Goal: Task Accomplishment & Management: Manage account settings

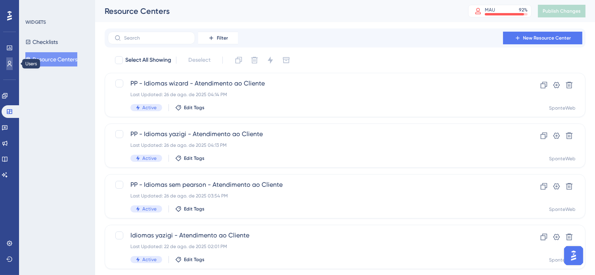
click at [6, 61] on icon at bounding box center [9, 64] width 6 height 6
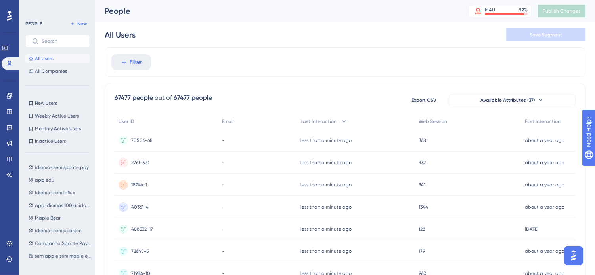
scroll to position [352, 0]
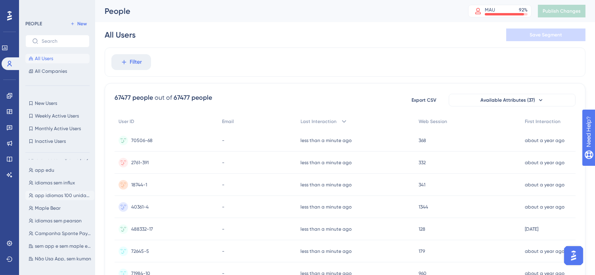
click at [52, 191] on button "app idiomas 100 unidades app idiomas 100 unidades" at bounding box center [59, 196] width 69 height 10
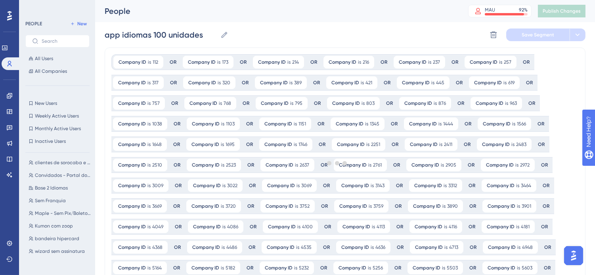
scroll to position [0, 0]
click at [0, 0] on icon at bounding box center [0, 0] width 0 height 0
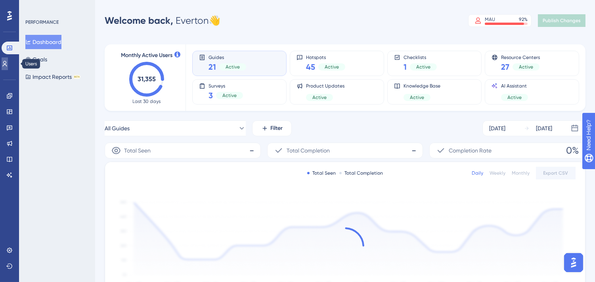
click at [8, 61] on icon at bounding box center [5, 64] width 6 height 6
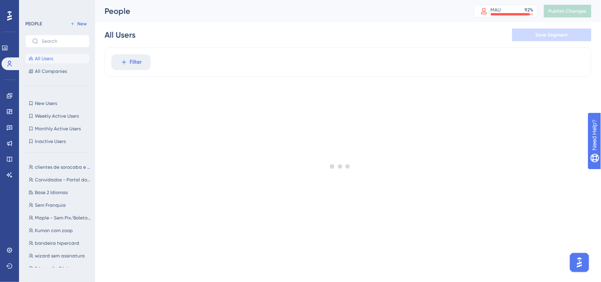
click at [128, 58] on button "Filter" at bounding box center [131, 62] width 40 height 16
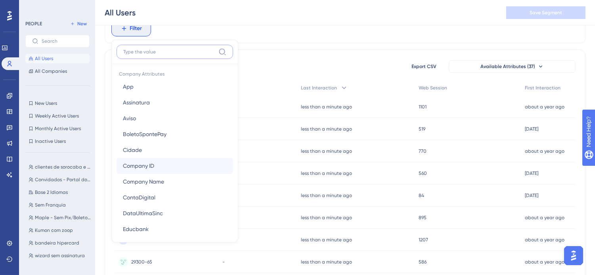
scroll to position [572, 0]
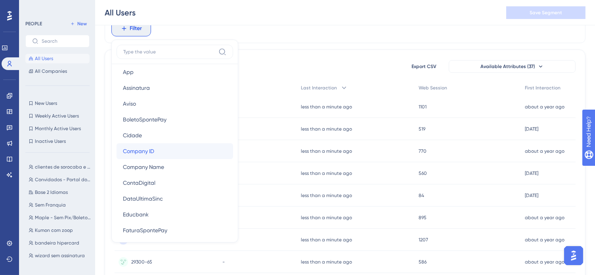
click at [184, 149] on button "Company ID Company ID" at bounding box center [174, 151] width 116 height 16
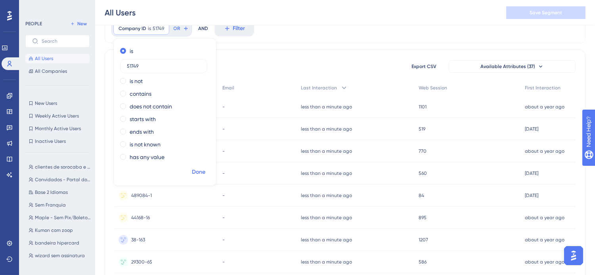
type input "51749"
click at [203, 172] on span "Done" at bounding box center [198, 173] width 13 height 10
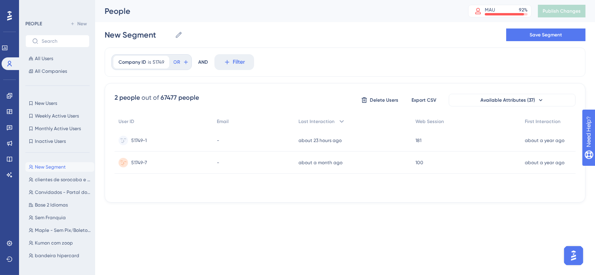
scroll to position [0, 0]
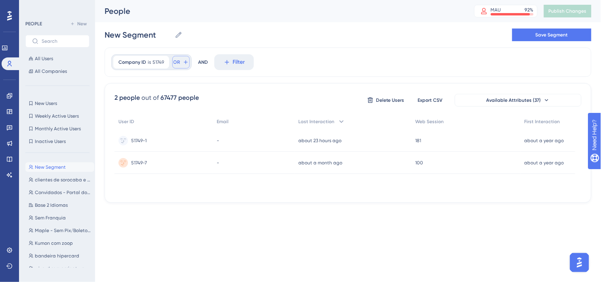
click at [183, 63] on icon at bounding box center [186, 62] width 6 height 6
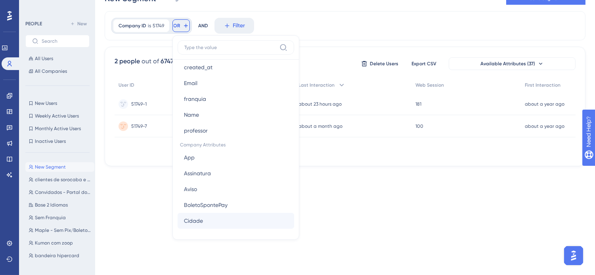
scroll to position [528, 0]
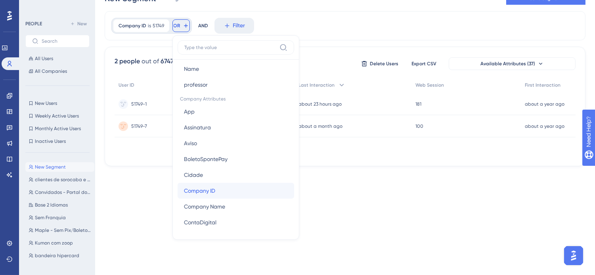
click at [236, 193] on button "Company ID Company ID" at bounding box center [235, 191] width 116 height 16
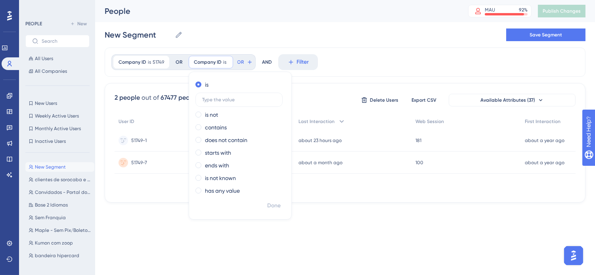
scroll to position [0, 0]
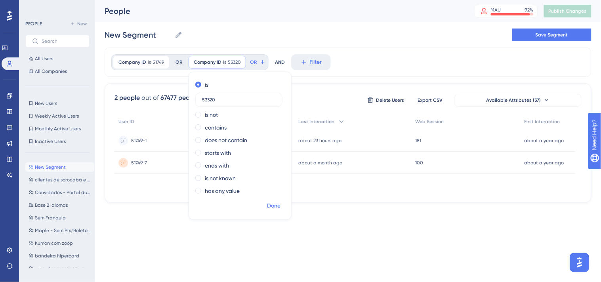
type input "53320"
click at [278, 205] on span "Done" at bounding box center [273, 206] width 13 height 10
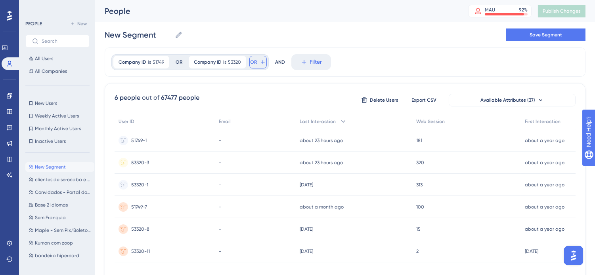
click at [253, 59] on span "OR" at bounding box center [253, 62] width 7 height 6
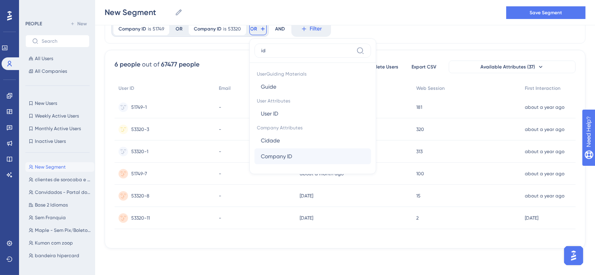
type input "id"
click at [316, 160] on button "Company ID Company ID" at bounding box center [312, 157] width 116 height 16
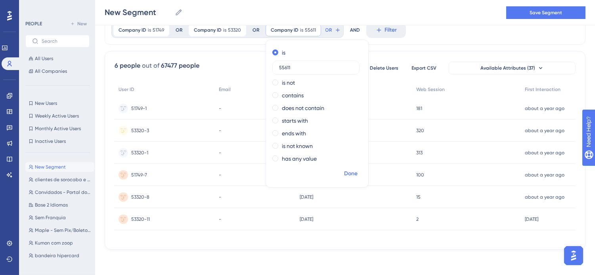
type input "55611"
click at [350, 173] on span "Done" at bounding box center [350, 174] width 13 height 10
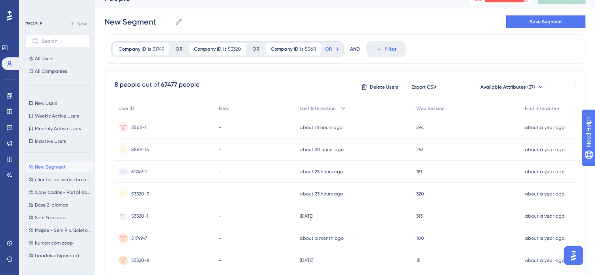
scroll to position [0, 0]
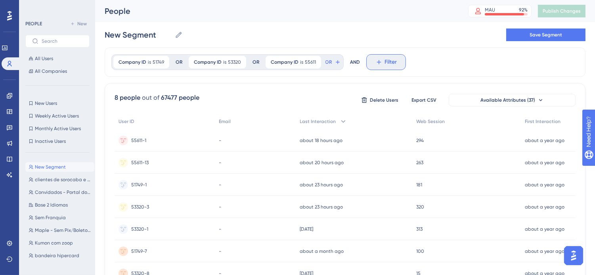
click at [375, 59] on icon at bounding box center [378, 62] width 7 height 7
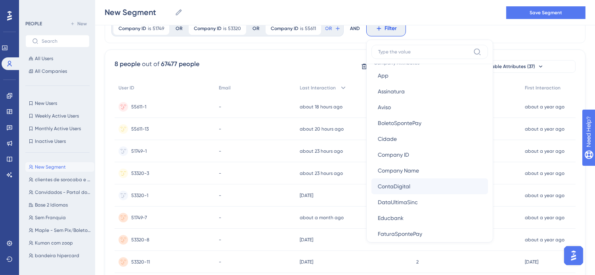
scroll to position [572, 0]
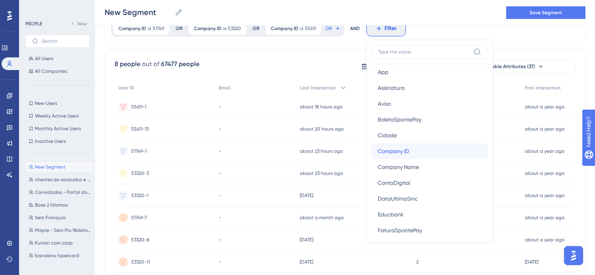
click at [406, 147] on span "Company ID" at bounding box center [393, 152] width 31 height 10
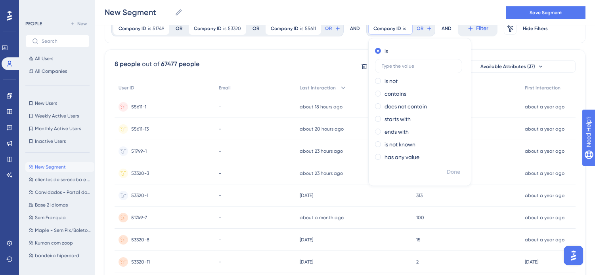
scroll to position [0, 0]
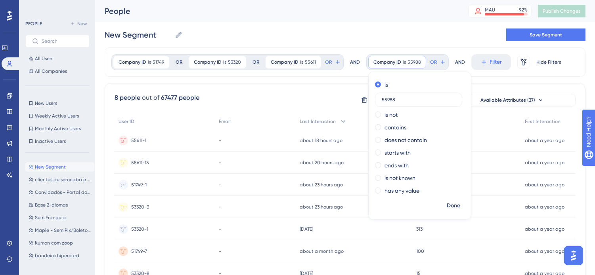
type input "55988"
click at [454, 205] on span "Done" at bounding box center [452, 206] width 13 height 10
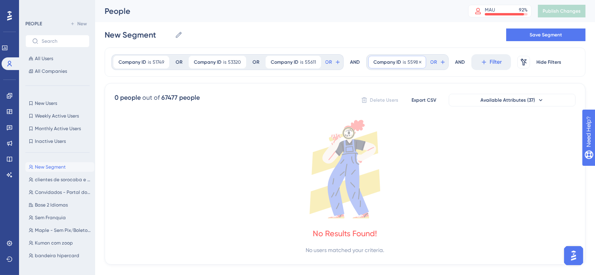
click at [407, 61] on span "55988" at bounding box center [413, 62] width 13 height 6
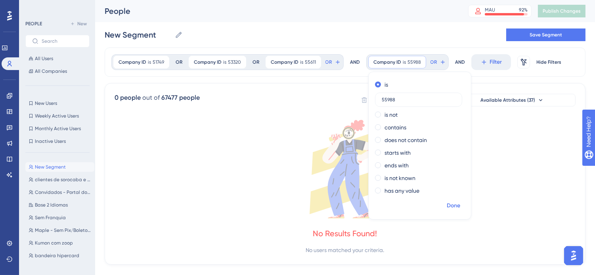
click at [449, 204] on span "Done" at bounding box center [452, 206] width 13 height 10
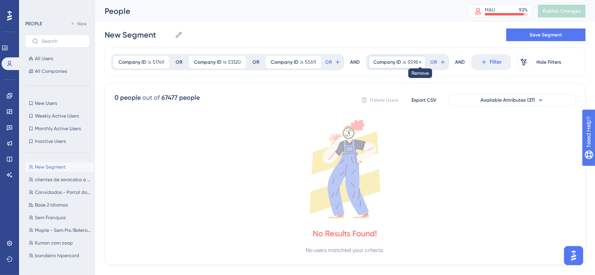
click at [418, 60] on icon at bounding box center [420, 62] width 5 height 5
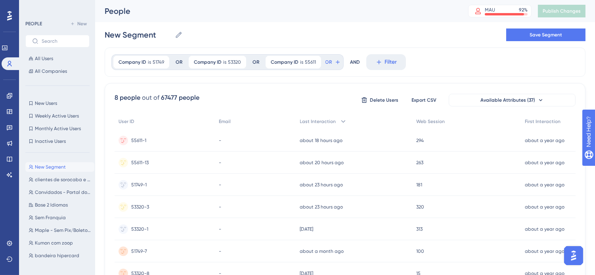
click at [445, 34] on div "New Segment New Segment Save Segment" at bounding box center [345, 34] width 481 height 25
click at [331, 62] on button "OR" at bounding box center [332, 62] width 17 height 13
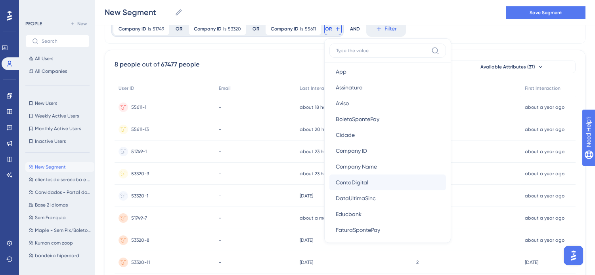
scroll to position [572, 0]
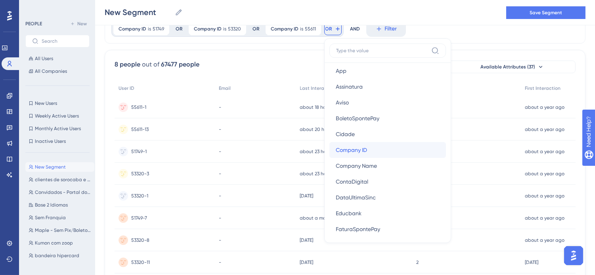
click at [363, 149] on span "Company ID" at bounding box center [351, 150] width 31 height 10
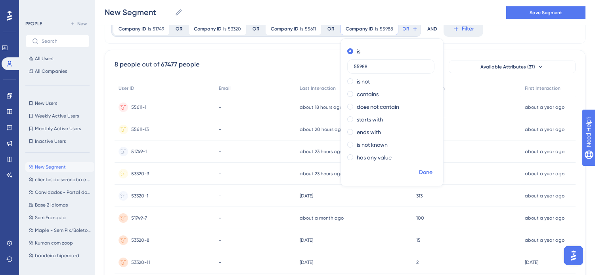
type input "55988"
click at [424, 174] on span "Done" at bounding box center [425, 173] width 13 height 10
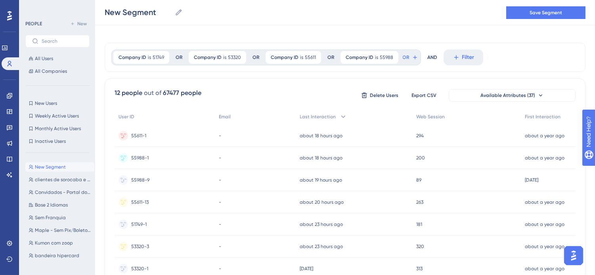
scroll to position [0, 0]
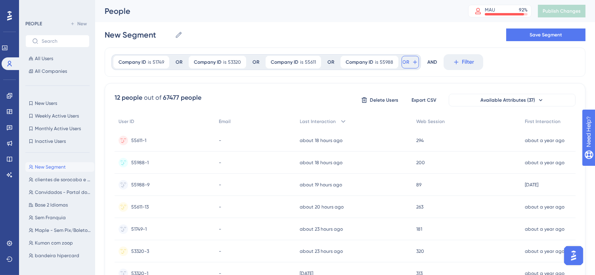
click at [404, 64] on span "OR" at bounding box center [406, 62] width 7 height 6
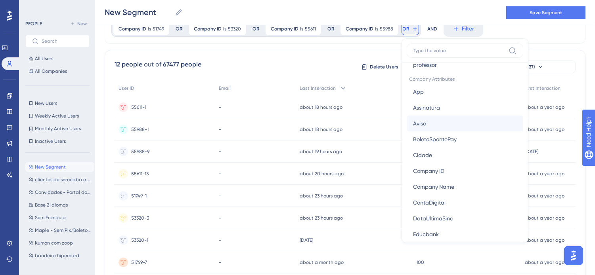
scroll to position [616, 0]
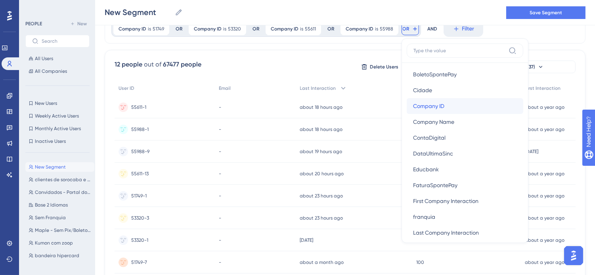
click at [442, 104] on span "Company ID" at bounding box center [428, 106] width 31 height 10
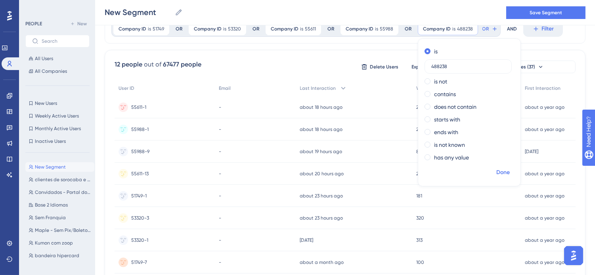
type input "488238"
click at [496, 172] on span "Done" at bounding box center [502, 173] width 13 height 10
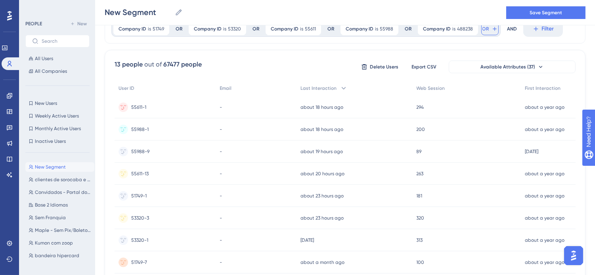
click at [487, 29] on button "OR" at bounding box center [489, 29] width 17 height 13
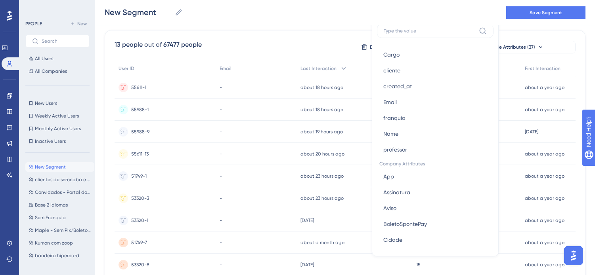
scroll to position [484, 0]
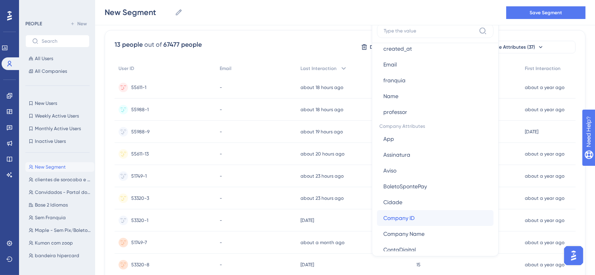
click at [425, 213] on button "Company ID Company ID" at bounding box center [435, 218] width 116 height 16
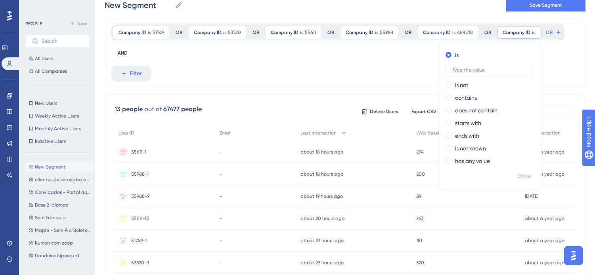
scroll to position [0, 0]
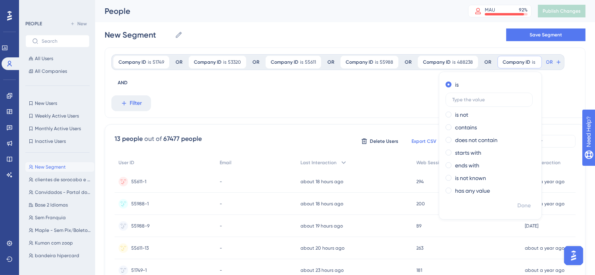
click at [407, 97] on div "Company ID is 51749 51749 Remove OR Company ID is 53320 53320 Remove OR Company…" at bounding box center [345, 83] width 481 height 71
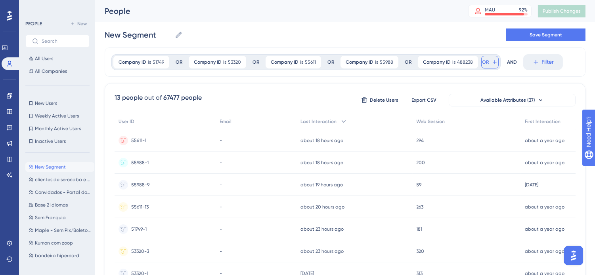
click at [492, 60] on icon at bounding box center [494, 62] width 6 height 6
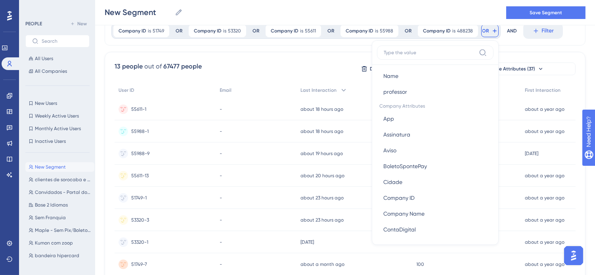
scroll to position [528, 0]
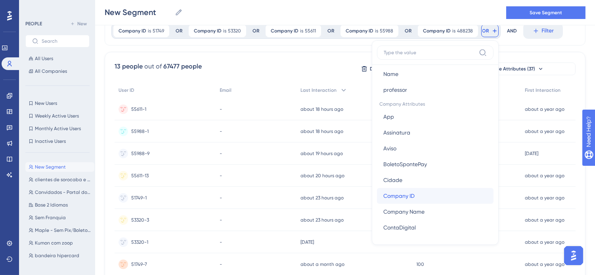
click at [430, 198] on button "Company ID Company ID" at bounding box center [435, 196] width 116 height 16
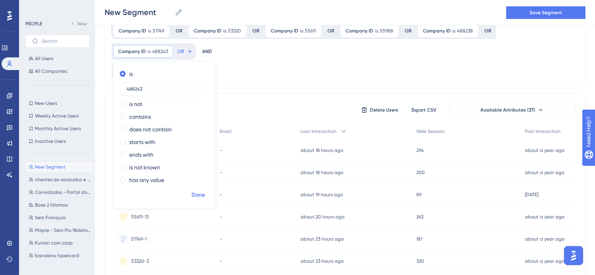
type input "488243"
click at [194, 195] on span "Done" at bounding box center [197, 196] width 13 height 10
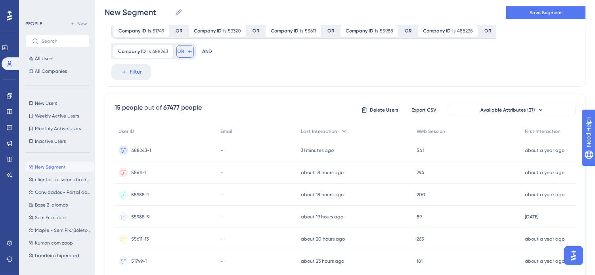
click at [187, 49] on icon at bounding box center [190, 51] width 6 height 6
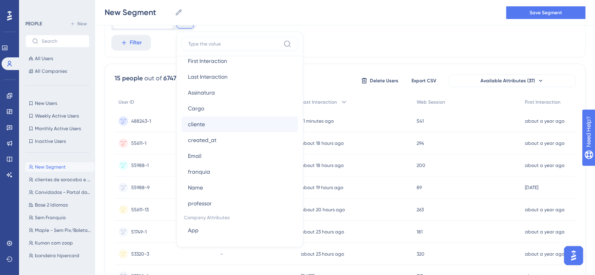
scroll to position [484, 0]
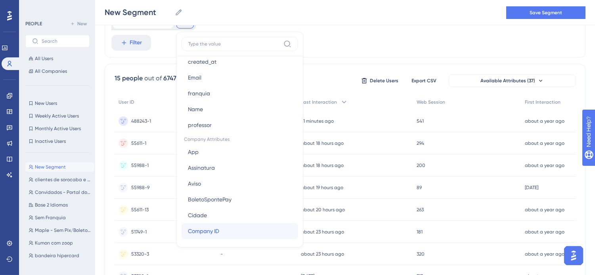
click at [222, 231] on button "Company ID Company ID" at bounding box center [239, 231] width 116 height 16
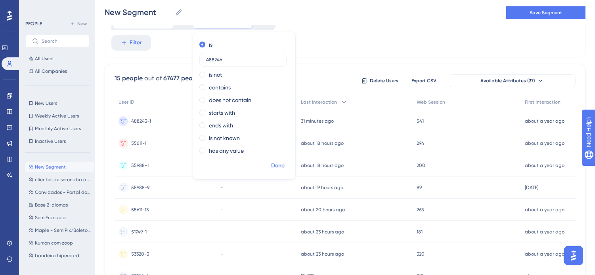
type input "488246"
click at [271, 166] on span "Done" at bounding box center [277, 166] width 13 height 10
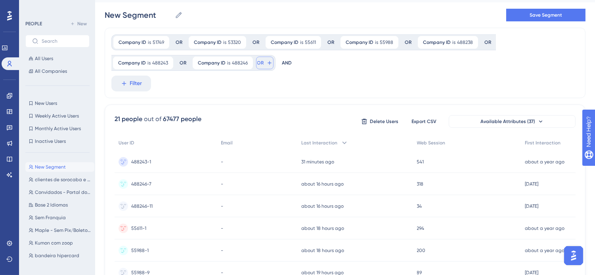
click at [257, 64] on span "OR" at bounding box center [260, 63] width 7 height 6
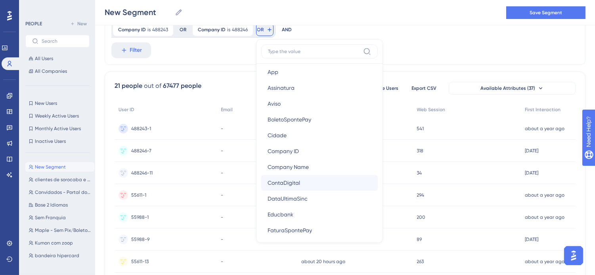
scroll to position [572, 0]
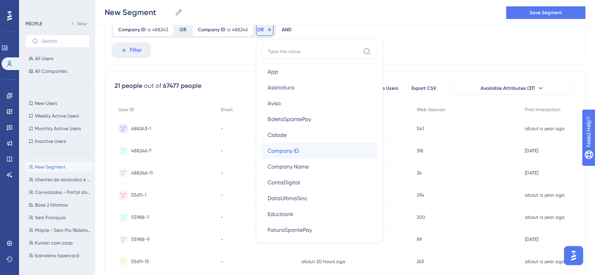
click at [261, 151] on button "Company ID Company ID" at bounding box center [319, 151] width 116 height 16
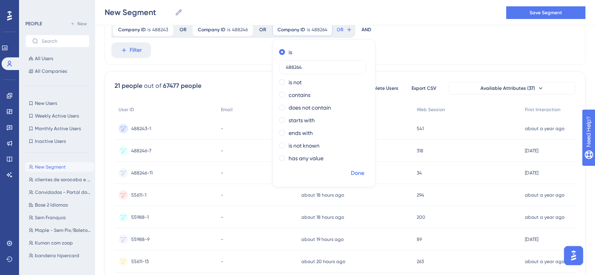
type input "488264"
drag, startPoint x: 278, startPoint y: 172, endPoint x: 282, endPoint y: 137, distance: 34.7
click at [351, 172] on span "Done" at bounding box center [357, 174] width 13 height 10
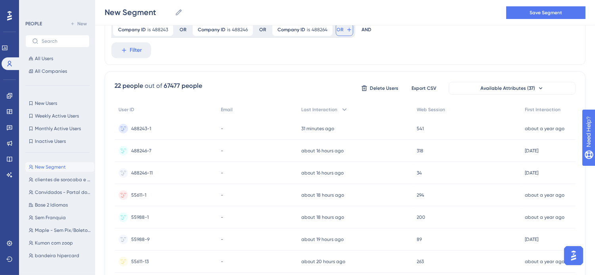
click at [336, 30] on button "OR" at bounding box center [344, 29] width 17 height 13
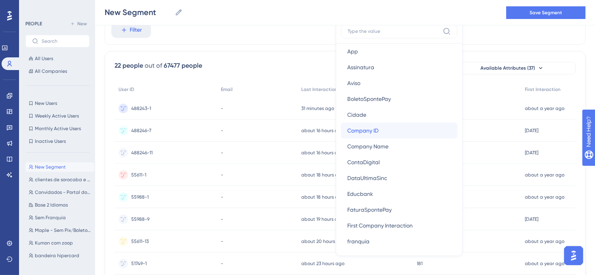
click at [341, 130] on button "Company ID Company ID" at bounding box center [399, 131] width 116 height 16
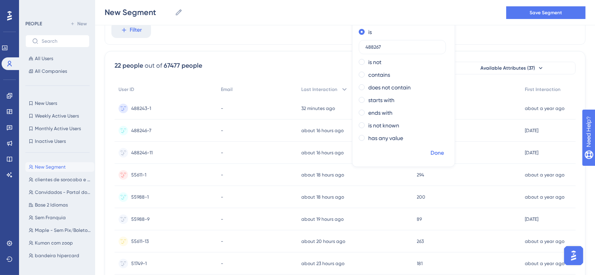
type input "488267"
click at [430, 152] on span "Done" at bounding box center [436, 154] width 13 height 10
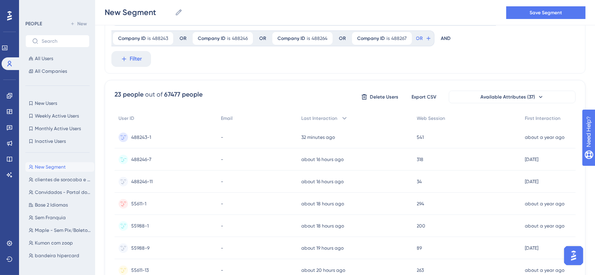
scroll to position [32, 0]
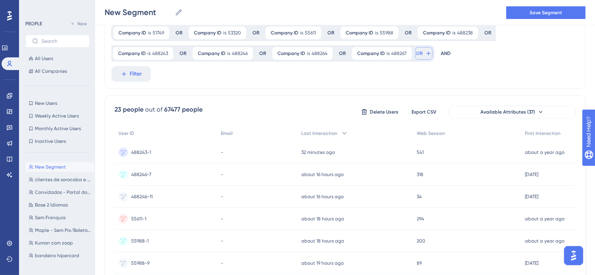
click at [415, 52] on button "OR" at bounding box center [423, 53] width 17 height 13
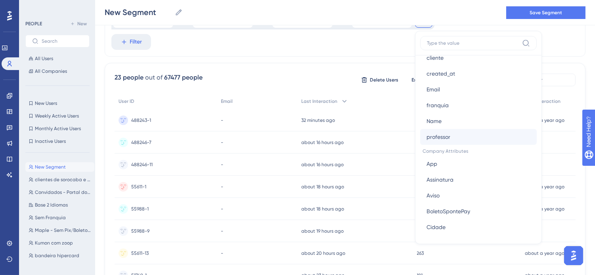
scroll to position [528, 0]
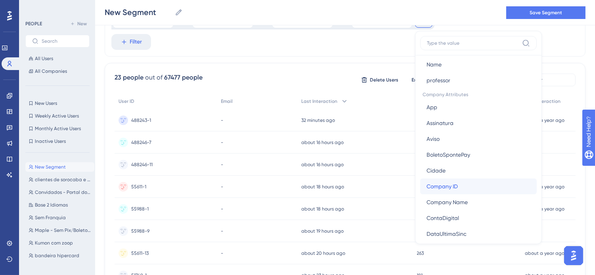
click at [426, 183] on span "Company ID" at bounding box center [441, 187] width 31 height 10
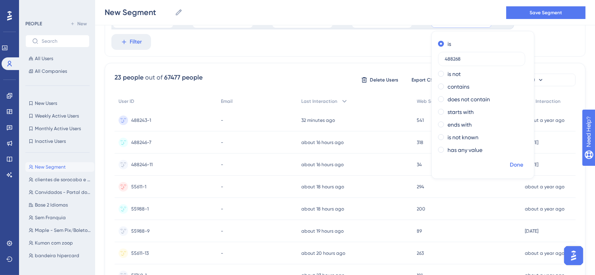
type input "488268"
click at [509, 164] on span "Done" at bounding box center [515, 165] width 13 height 10
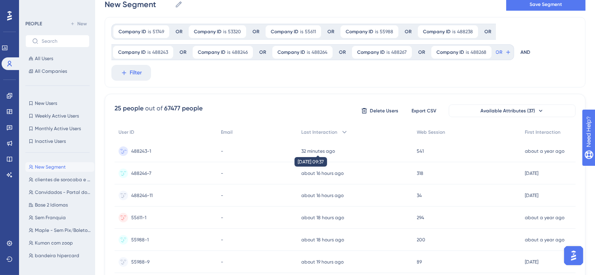
scroll to position [21, 0]
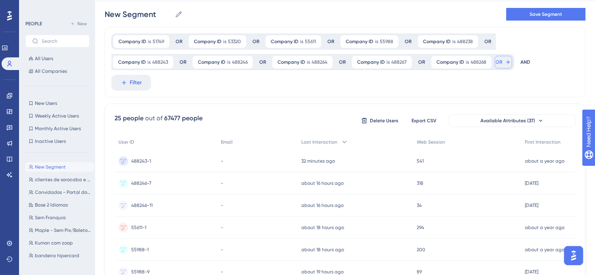
click at [496, 61] on span "OR" at bounding box center [499, 62] width 7 height 6
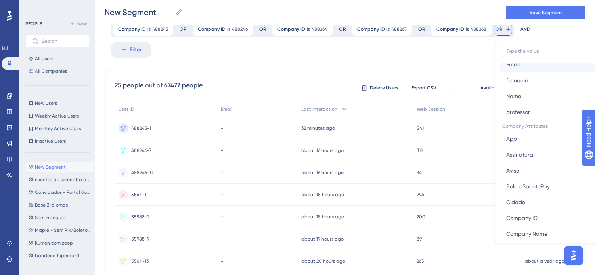
scroll to position [528, 0]
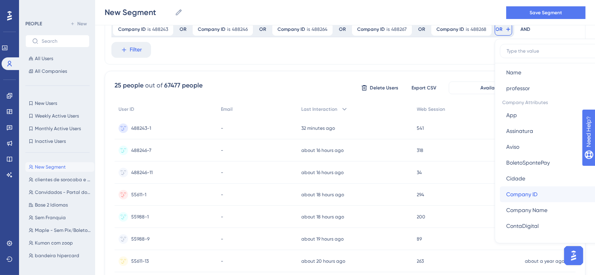
click at [500, 189] on button "Company ID Company ID" at bounding box center [558, 195] width 116 height 16
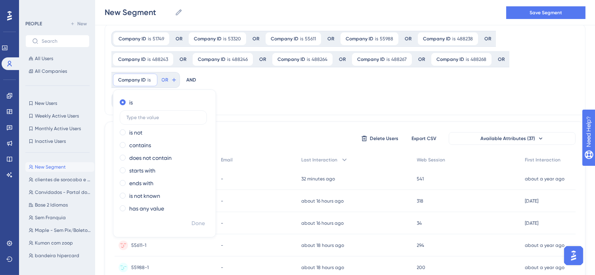
scroll to position [13, 0]
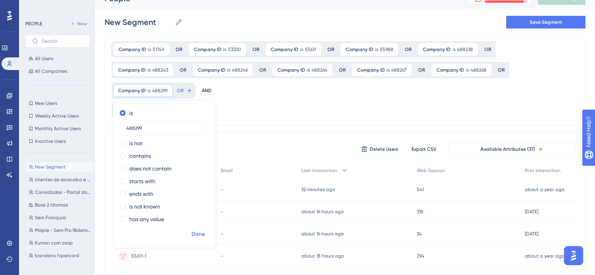
type input "488299"
click at [205, 230] on span "Done" at bounding box center [197, 235] width 13 height 10
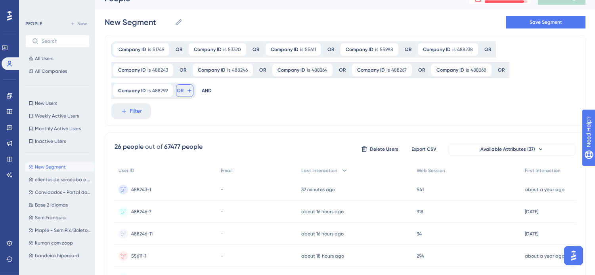
click at [193, 88] on icon at bounding box center [189, 91] width 6 height 6
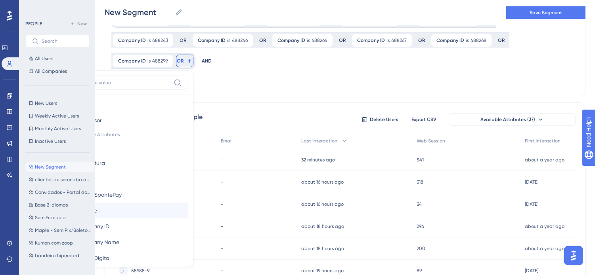
scroll to position [528, 0]
click at [188, 218] on button "Company ID Company ID" at bounding box center [130, 226] width 116 height 16
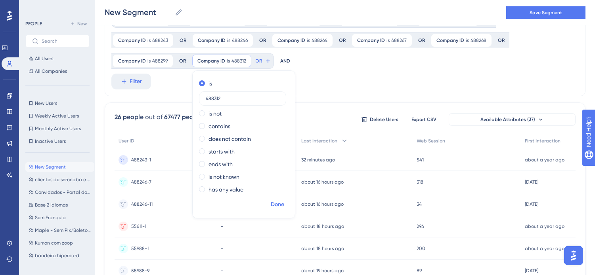
type input "488312"
click at [271, 204] on span "Done" at bounding box center [277, 205] width 13 height 10
click at [254, 61] on button "OR" at bounding box center [262, 61] width 17 height 13
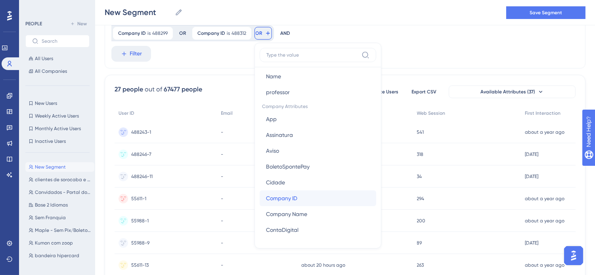
click at [259, 196] on button "Company ID Company ID" at bounding box center [317, 199] width 116 height 16
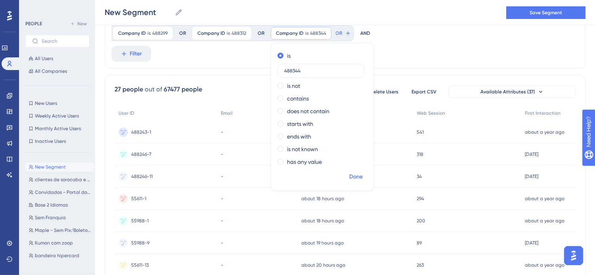
type input "488344"
click at [349, 175] on span "Done" at bounding box center [355, 177] width 13 height 10
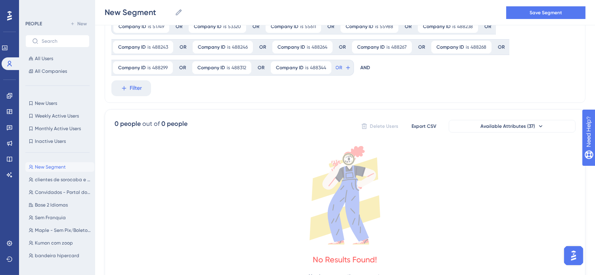
scroll to position [29, 0]
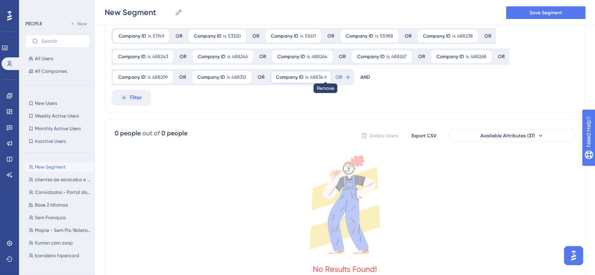
click at [323, 76] on icon at bounding box center [325, 77] width 5 height 5
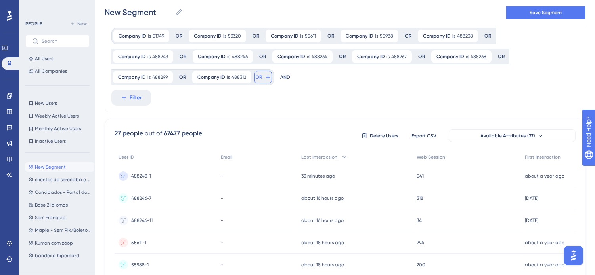
click at [265, 78] on icon at bounding box center [268, 77] width 6 height 6
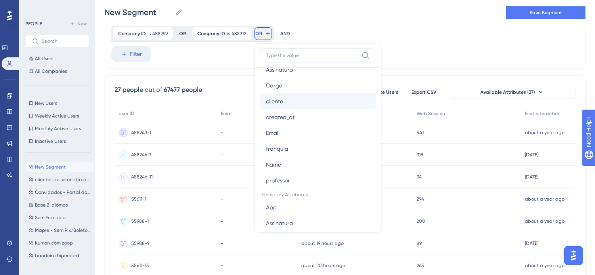
scroll to position [528, 0]
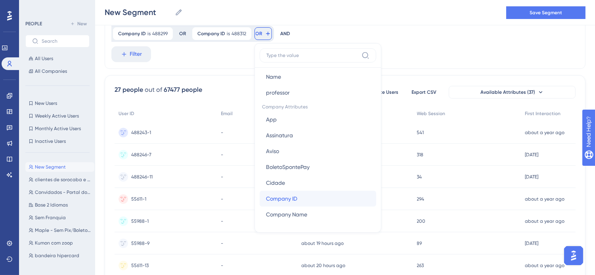
click at [259, 197] on button "Company ID Company ID" at bounding box center [317, 199] width 116 height 16
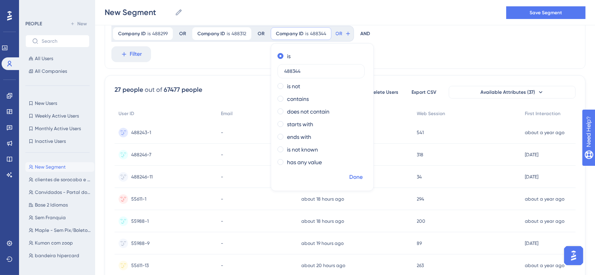
type input "488344"
click at [349, 177] on span "Done" at bounding box center [355, 178] width 13 height 10
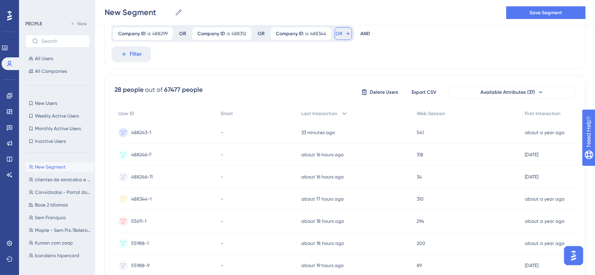
drag, startPoint x: 261, startPoint y: 34, endPoint x: 266, endPoint y: 41, distance: 7.7
click at [336, 34] on span "OR" at bounding box center [339, 34] width 7 height 6
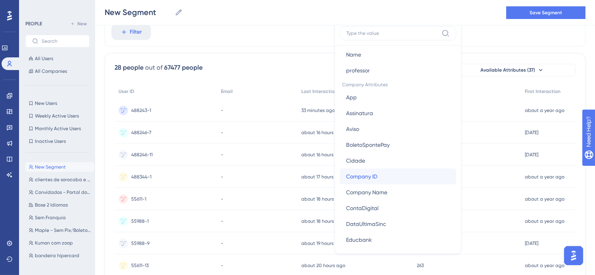
click at [340, 172] on button "Company ID Company ID" at bounding box center [398, 177] width 116 height 16
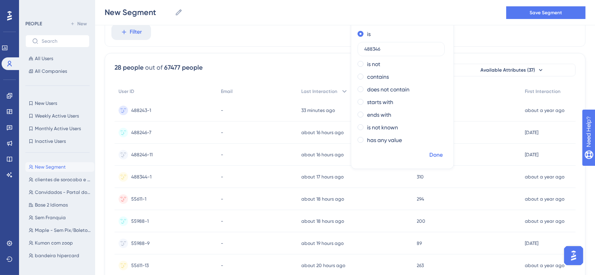
type input "488346"
click at [429, 155] on span "Done" at bounding box center [435, 156] width 13 height 10
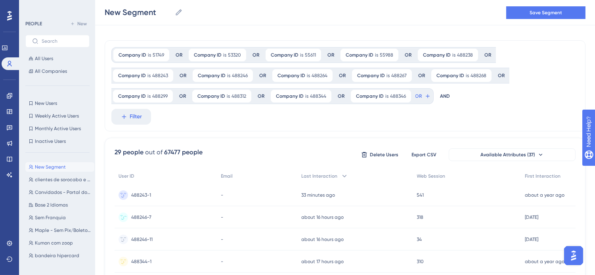
scroll to position [7, 0]
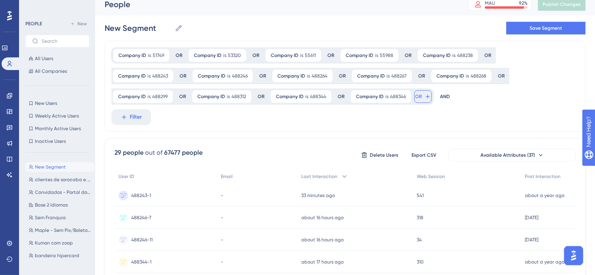
click at [415, 99] on span "OR" at bounding box center [418, 96] width 7 height 6
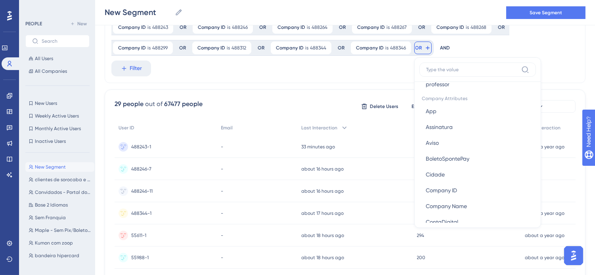
scroll to position [572, 0]
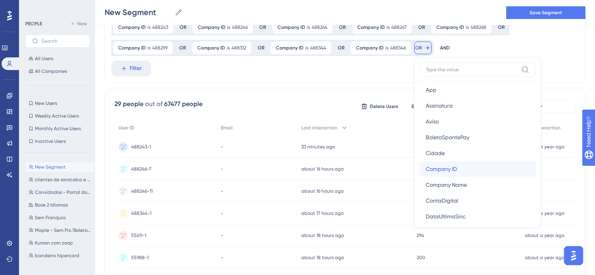
click at [419, 171] on button "Company ID Company ID" at bounding box center [477, 169] width 116 height 16
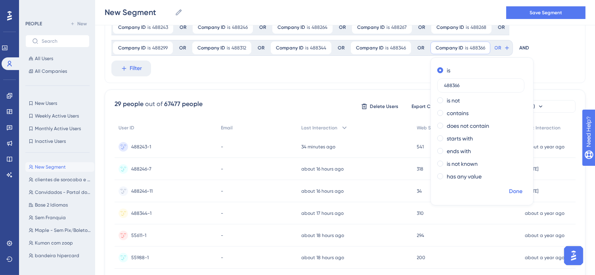
type input "488366"
click at [509, 192] on span "Done" at bounding box center [515, 192] width 13 height 10
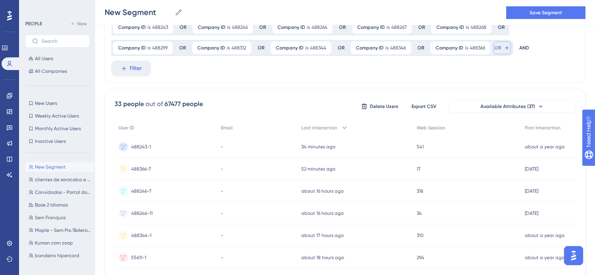
click at [493, 50] on button "OR" at bounding box center [501, 48] width 17 height 13
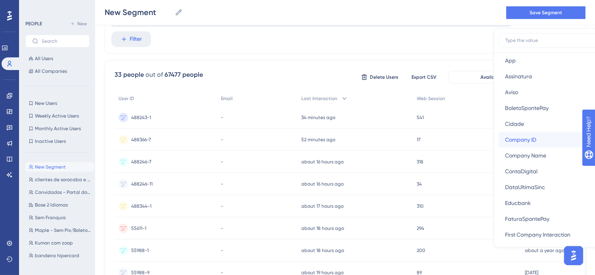
click at [498, 141] on button "Company ID Company ID" at bounding box center [556, 140] width 116 height 16
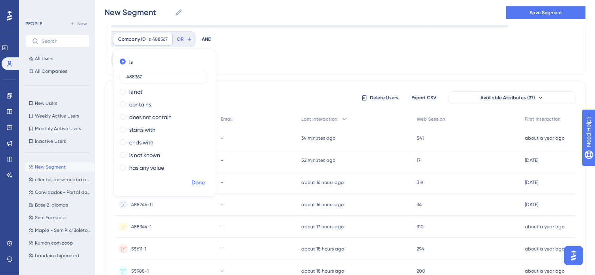
type input "488367"
click at [205, 178] on span "Done" at bounding box center [197, 183] width 13 height 10
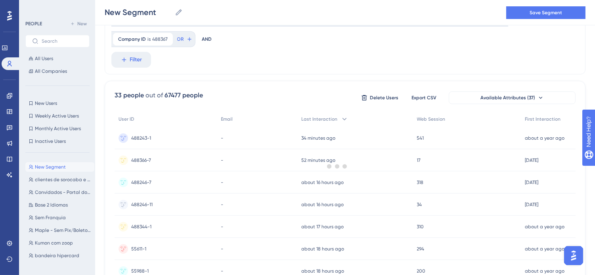
scroll to position [0, 0]
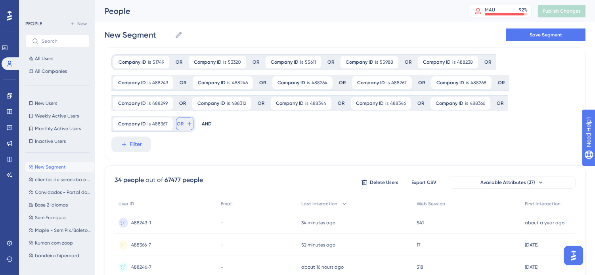
click at [184, 121] on span "OR" at bounding box center [180, 124] width 7 height 6
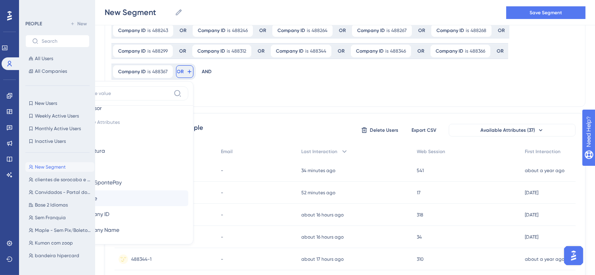
scroll to position [572, 0]
click at [188, 185] on button "Company ID Company ID" at bounding box center [130, 193] width 116 height 16
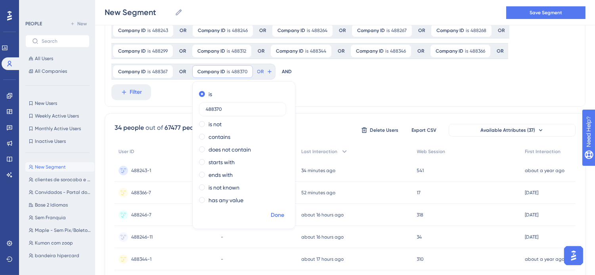
type input "488370"
click at [271, 215] on span "Done" at bounding box center [277, 216] width 13 height 10
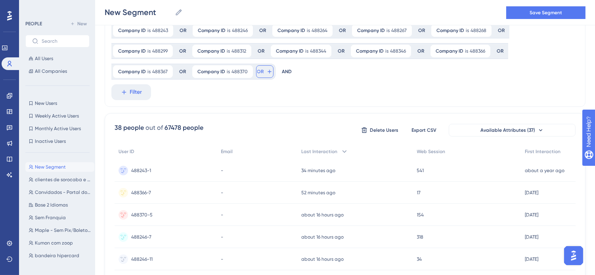
click at [257, 70] on span "OR" at bounding box center [260, 72] width 7 height 6
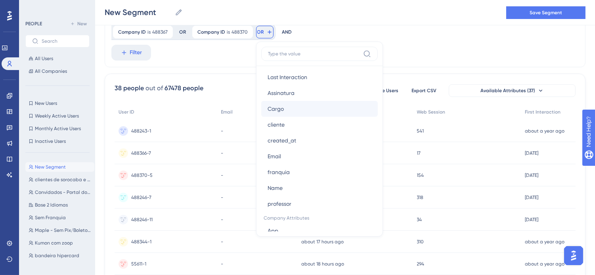
scroll to position [528, 0]
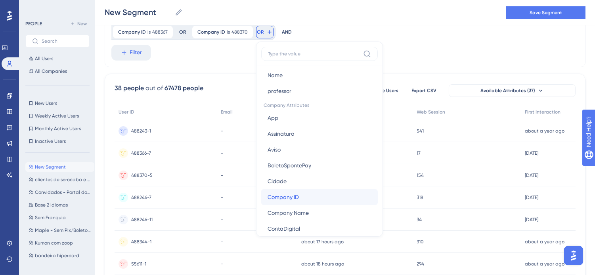
click at [267, 198] on span "Company ID" at bounding box center [282, 198] width 31 height 10
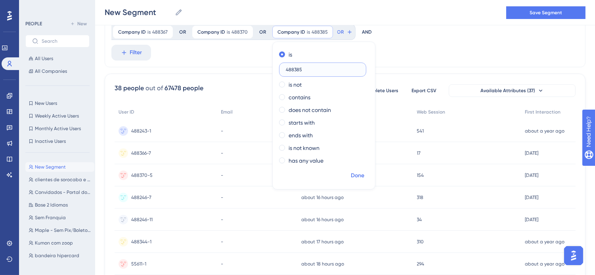
type input "488385"
click at [351, 176] on span "Done" at bounding box center [357, 176] width 13 height 10
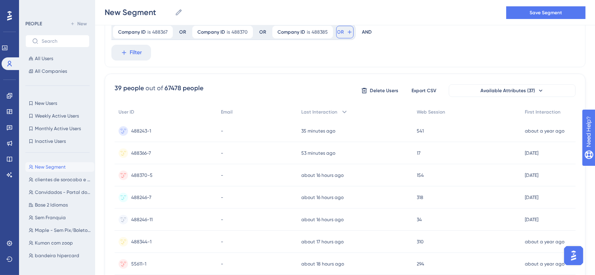
click at [336, 32] on button "OR" at bounding box center [344, 32] width 17 height 13
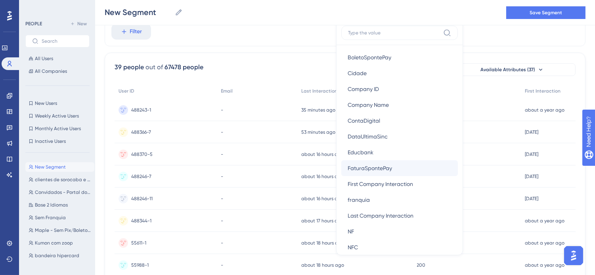
scroll to position [616, 0]
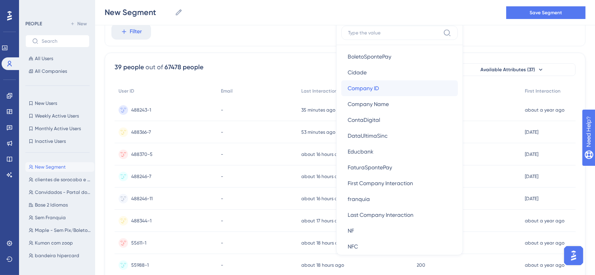
click at [341, 92] on button "Company ID Company ID" at bounding box center [399, 88] width 116 height 16
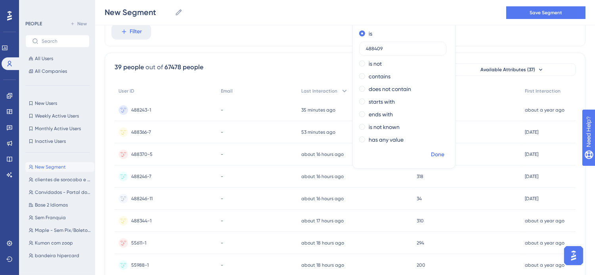
type input "488409"
click at [431, 156] on span "Done" at bounding box center [437, 155] width 13 height 10
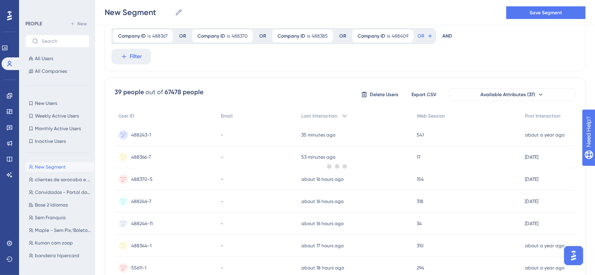
scroll to position [28, 0]
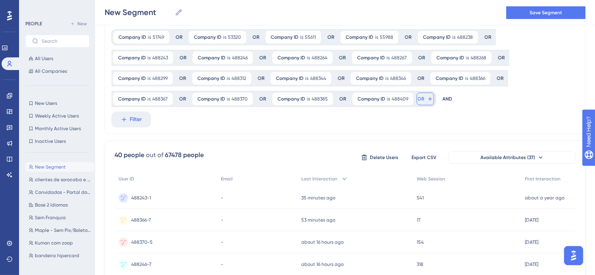
click at [427, 100] on icon at bounding box center [430, 99] width 6 height 6
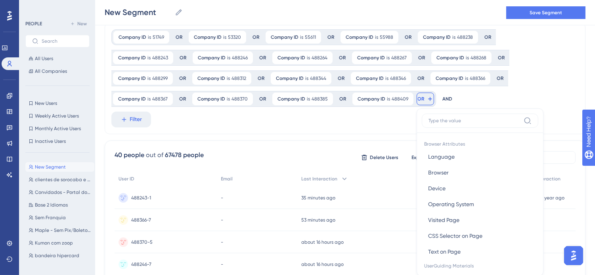
scroll to position [82, 0]
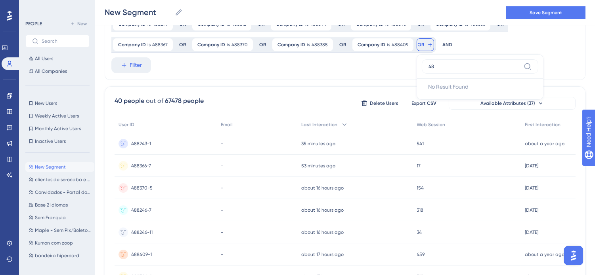
type input "4"
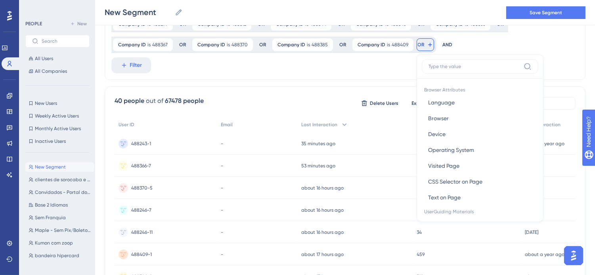
click at [416, 44] on button "OR" at bounding box center [424, 44] width 17 height 13
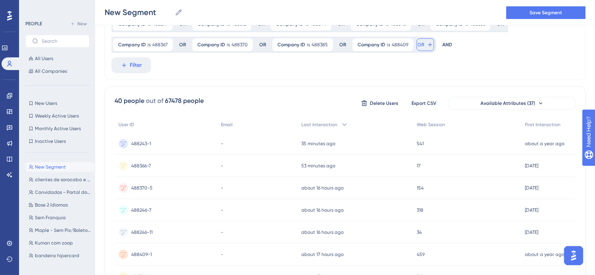
click at [428, 45] on icon at bounding box center [430, 45] width 4 height 4
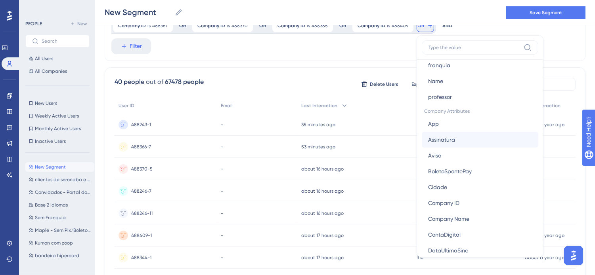
scroll to position [528, 0]
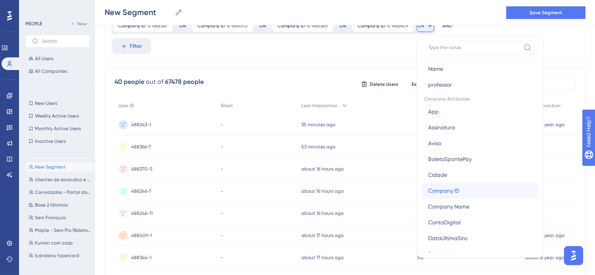
click at [422, 189] on button "Company ID Company ID" at bounding box center [480, 191] width 116 height 16
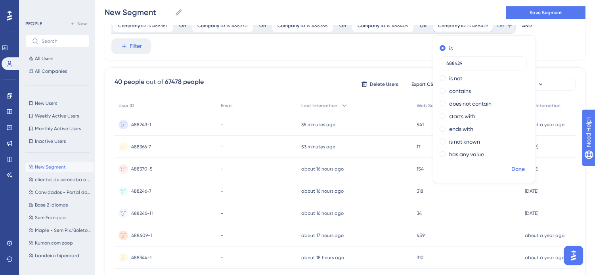
type input "488429"
click at [511, 170] on span "Done" at bounding box center [517, 170] width 13 height 10
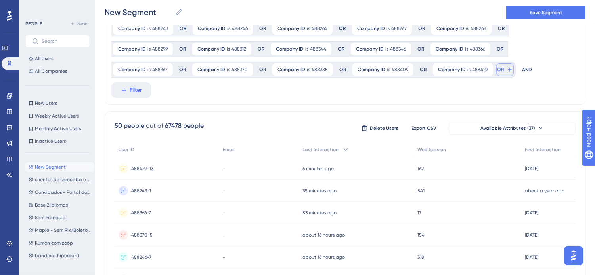
click at [496, 71] on button "OR" at bounding box center [504, 69] width 17 height 13
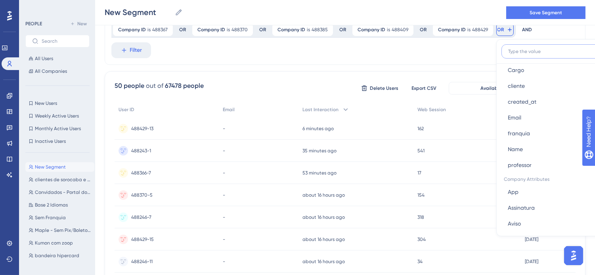
scroll to position [572, 0]
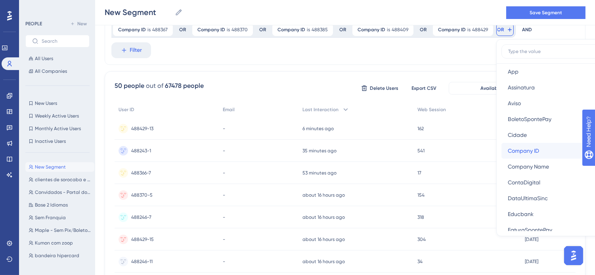
click at [501, 153] on button "Company ID Company ID" at bounding box center [559, 151] width 116 height 16
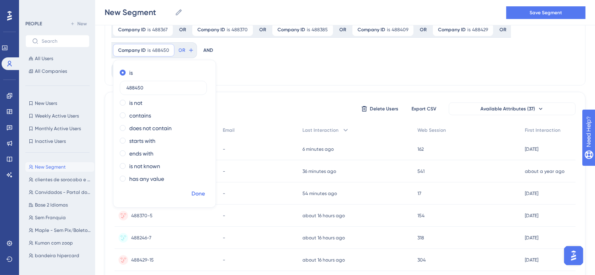
type input "488450"
click at [205, 189] on span "Done" at bounding box center [197, 194] width 13 height 10
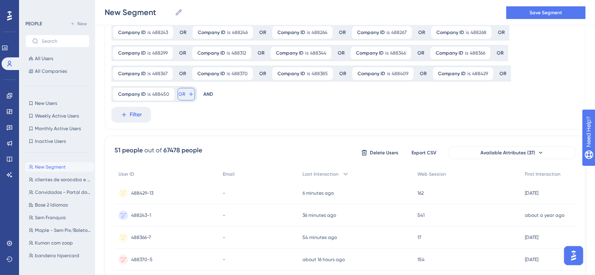
click at [195, 88] on button "OR" at bounding box center [185, 94] width 17 height 13
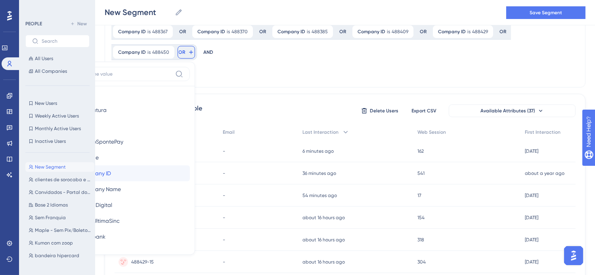
click at [190, 166] on button "Company ID Company ID" at bounding box center [131, 174] width 116 height 16
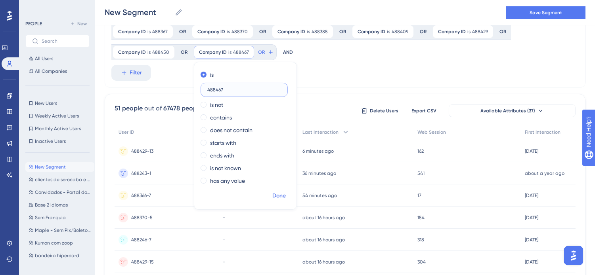
type input "488467"
click at [272, 195] on span "Done" at bounding box center [278, 196] width 13 height 10
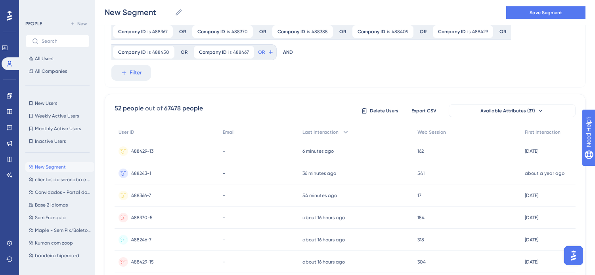
click at [257, 56] on button "OR" at bounding box center [265, 52] width 17 height 13
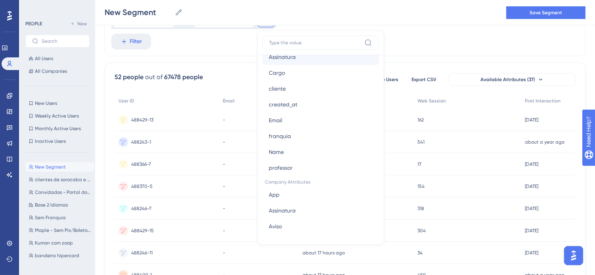
scroll to position [528, 0]
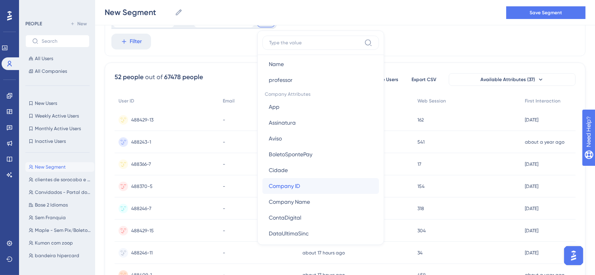
click at [262, 184] on button "Company ID Company ID" at bounding box center [320, 186] width 116 height 16
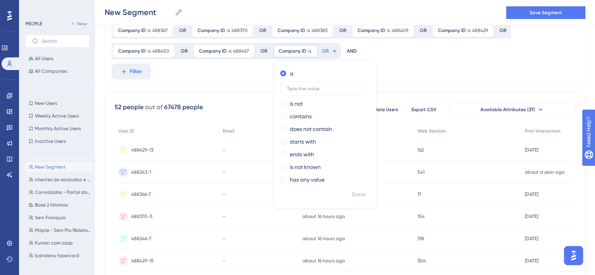
scroll to position [82, 0]
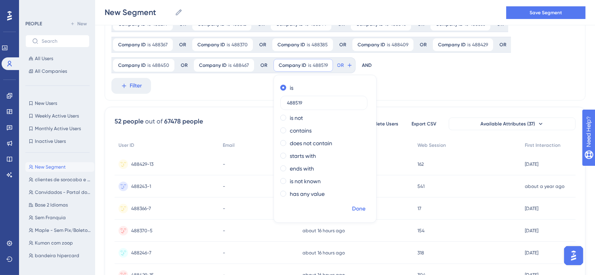
type input "488519"
click at [352, 208] on span "Done" at bounding box center [358, 209] width 13 height 10
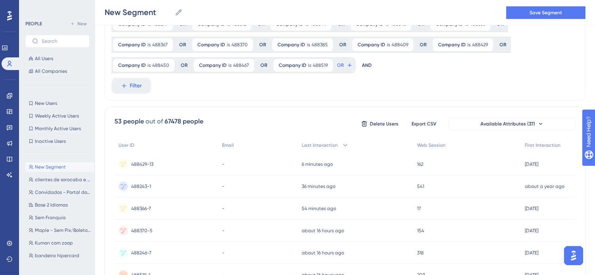
click at [337, 65] on span "OR" at bounding box center [340, 65] width 7 height 6
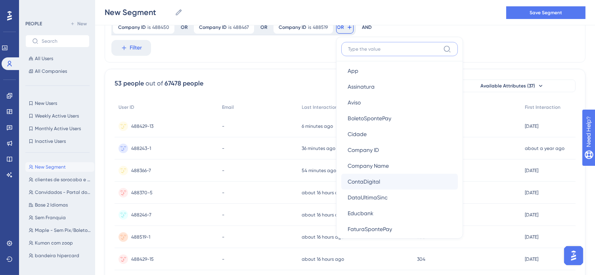
scroll to position [572, 0]
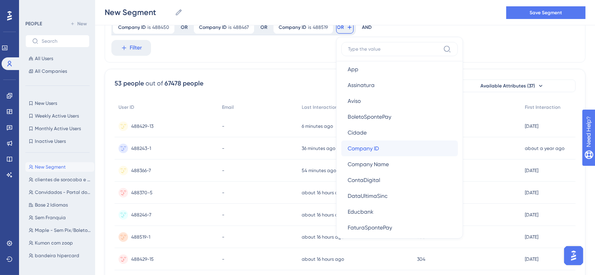
click at [341, 147] on button "Company ID Company ID" at bounding box center [399, 149] width 116 height 16
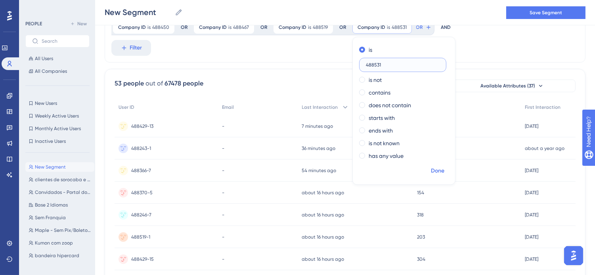
type input "488531"
click at [431, 168] on span "Done" at bounding box center [437, 171] width 13 height 10
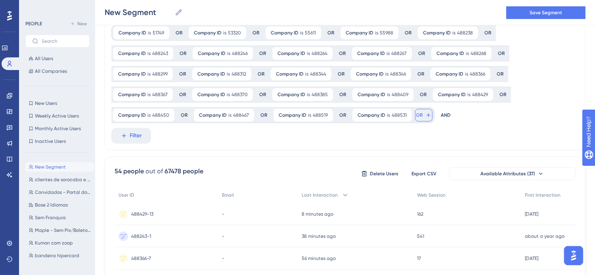
click at [415, 116] on button "OR" at bounding box center [423, 115] width 17 height 13
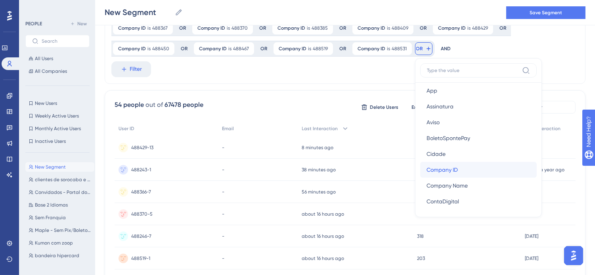
click at [420, 166] on button "Company ID Company ID" at bounding box center [478, 170] width 116 height 16
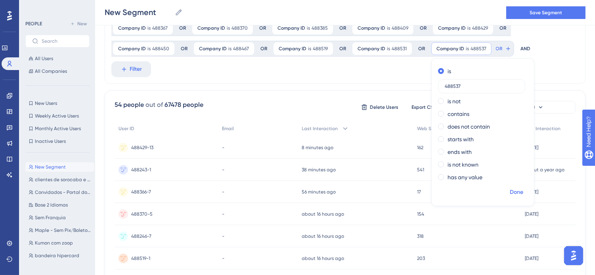
type input "488537"
click at [509, 190] on span "Done" at bounding box center [515, 193] width 13 height 10
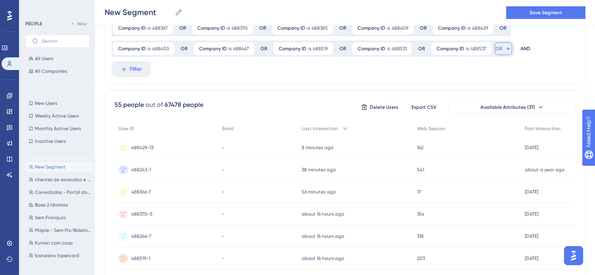
click at [505, 50] on icon at bounding box center [508, 49] width 6 height 6
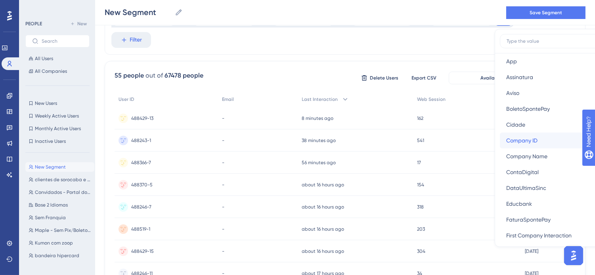
click at [500, 139] on button "Company ID Company ID" at bounding box center [558, 141] width 116 height 16
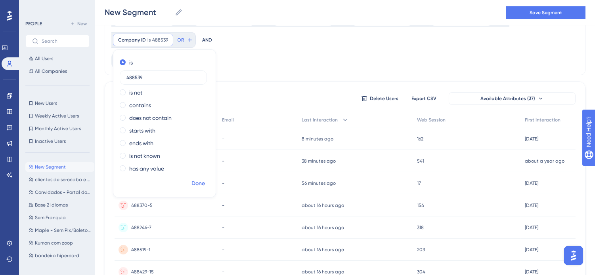
type input "488539"
click at [205, 179] on span "Done" at bounding box center [197, 184] width 13 height 10
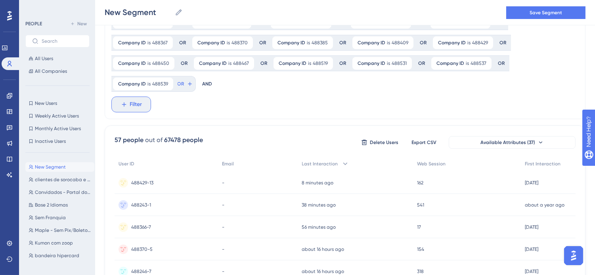
click at [137, 100] on span "Filter" at bounding box center [136, 105] width 12 height 10
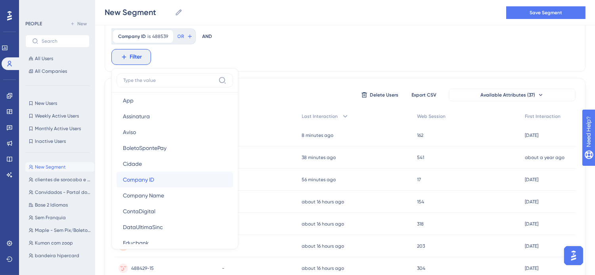
click at [174, 172] on button "Company ID Company ID" at bounding box center [174, 180] width 116 height 16
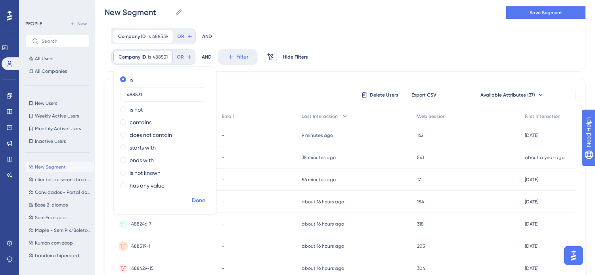
type input "488531"
click at [199, 194] on button "Done" at bounding box center [198, 201] width 22 height 14
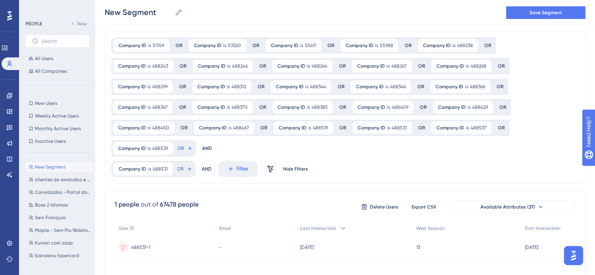
scroll to position [0, 0]
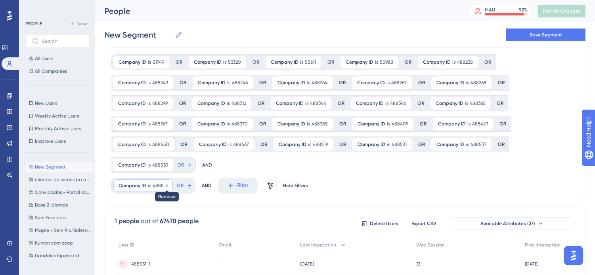
click at [166, 183] on icon at bounding box center [166, 185] width 5 height 5
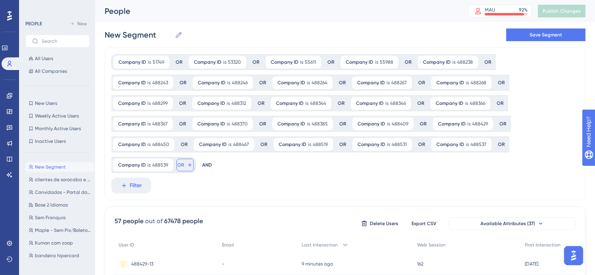
click at [193, 162] on icon at bounding box center [190, 165] width 6 height 6
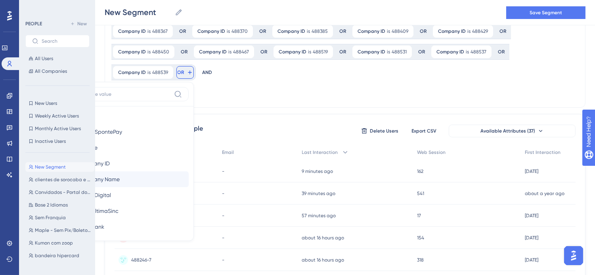
scroll to position [616, 0]
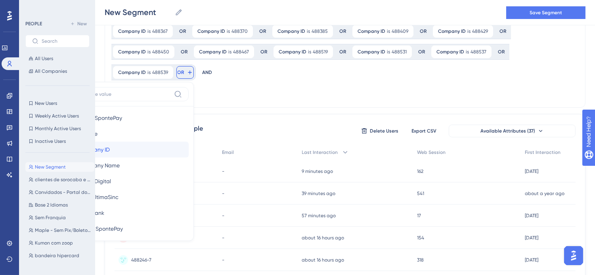
click at [189, 142] on button "Company ID Company ID" at bounding box center [130, 150] width 116 height 16
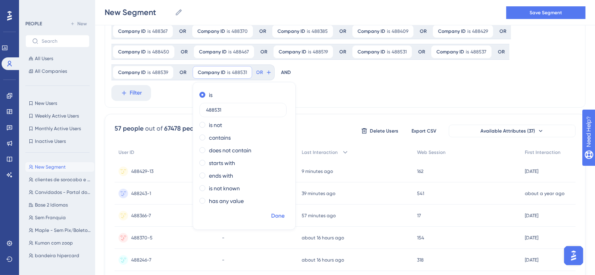
type input "488531"
click at [271, 216] on span "Done" at bounding box center [277, 217] width 13 height 10
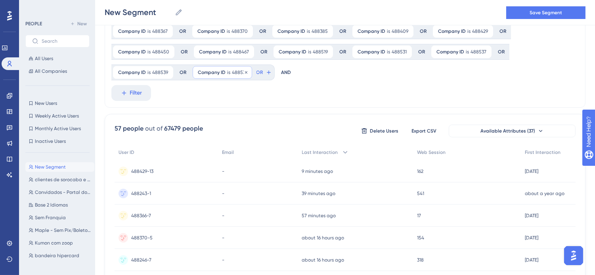
click at [232, 71] on span "488531" at bounding box center [239, 72] width 15 height 6
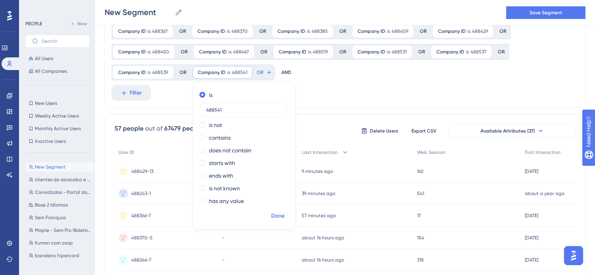
type input "488541"
click at [271, 216] on span "Done" at bounding box center [277, 217] width 13 height 10
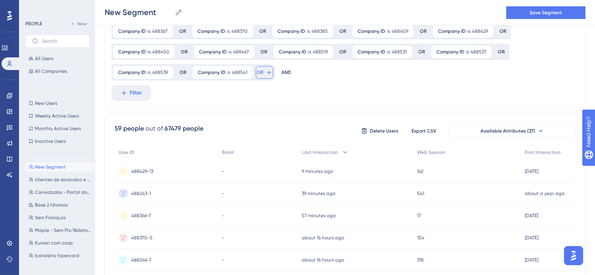
click at [266, 73] on icon at bounding box center [269, 72] width 6 height 6
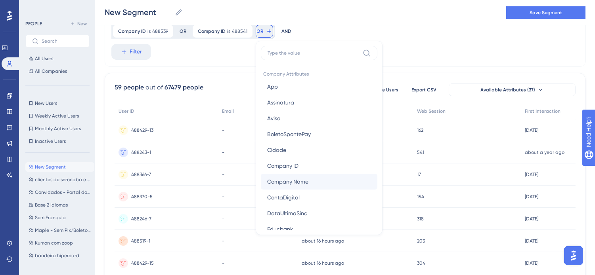
scroll to position [572, 0]
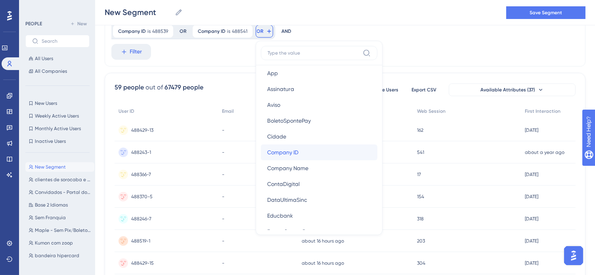
click at [261, 158] on button "Company ID Company ID" at bounding box center [319, 153] width 116 height 16
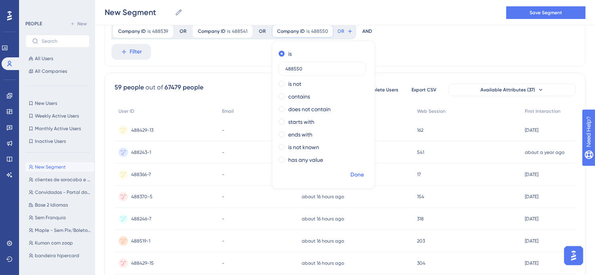
type input "488550"
click at [350, 174] on span "Done" at bounding box center [356, 175] width 13 height 10
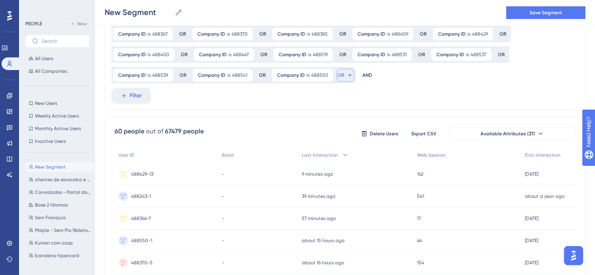
click at [347, 76] on icon at bounding box center [350, 75] width 6 height 6
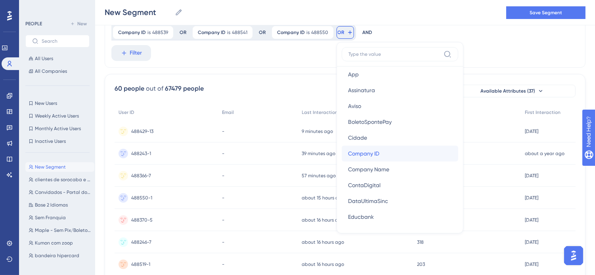
click at [341, 155] on button "Company ID Company ID" at bounding box center [399, 154] width 116 height 16
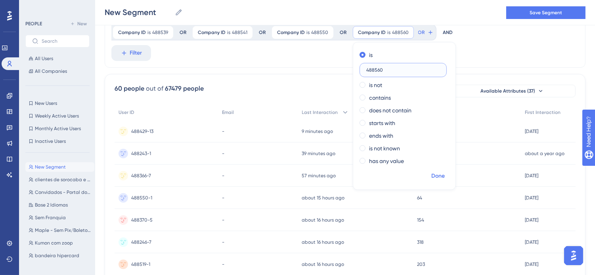
type input "488560"
click at [431, 176] on span "Done" at bounding box center [437, 177] width 13 height 10
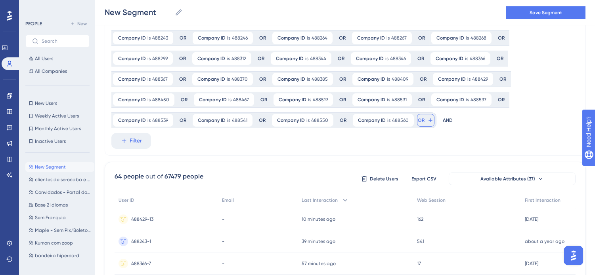
click at [418, 119] on span "OR" at bounding box center [421, 120] width 7 height 6
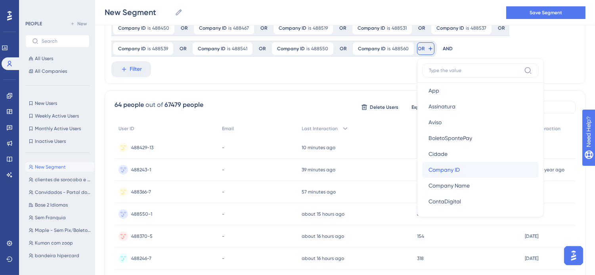
click at [422, 172] on button "Company ID Company ID" at bounding box center [480, 170] width 116 height 16
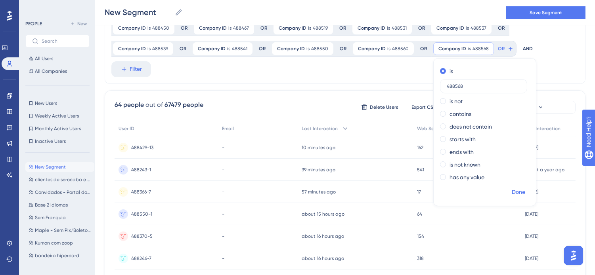
type input "488568"
click at [511, 192] on span "Done" at bounding box center [517, 193] width 13 height 10
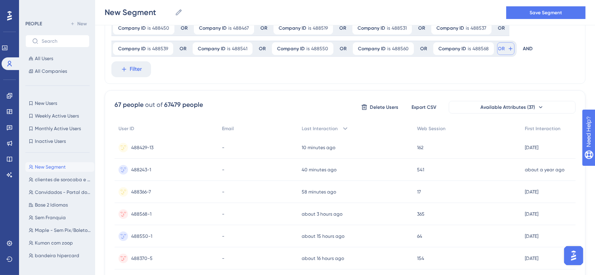
click at [498, 48] on span "OR" at bounding box center [501, 49] width 7 height 6
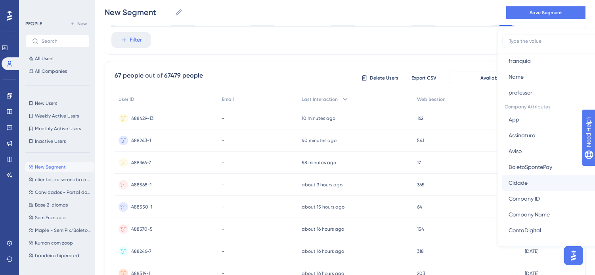
scroll to position [528, 0]
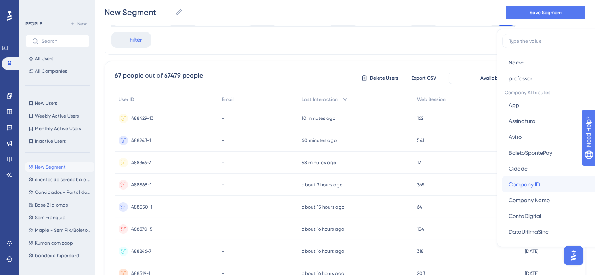
click at [502, 184] on button "Company ID Company ID" at bounding box center [560, 185] width 116 height 16
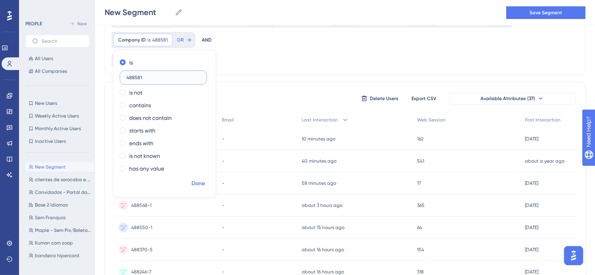
type input "488581"
click at [205, 179] on span "Done" at bounding box center [197, 184] width 13 height 10
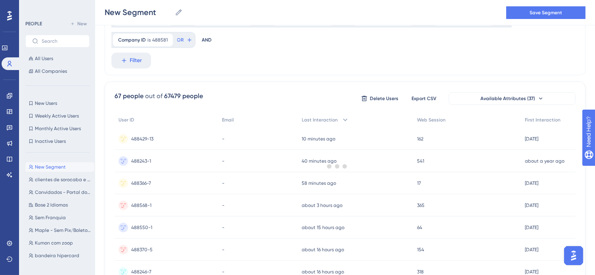
scroll to position [105, 0]
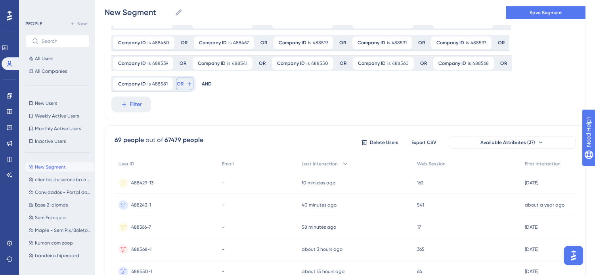
click at [184, 81] on span "OR" at bounding box center [180, 84] width 7 height 6
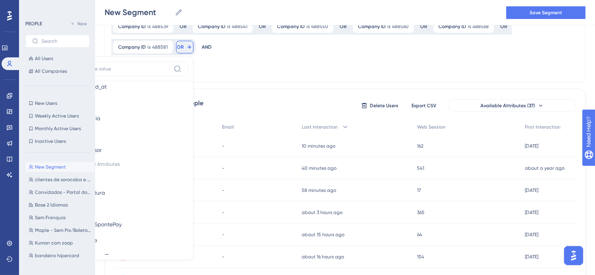
scroll to position [572, 0]
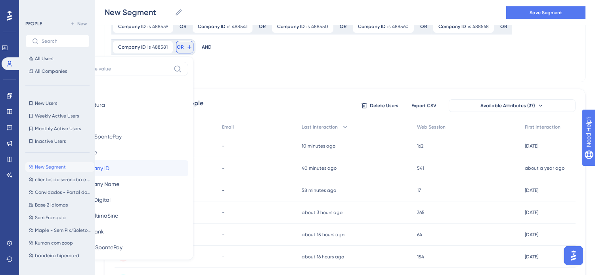
click at [188, 160] on button "Company ID Company ID" at bounding box center [130, 168] width 116 height 16
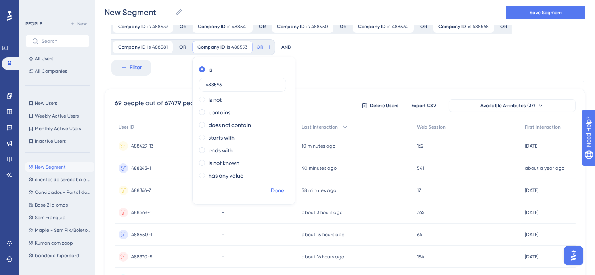
type input "488593"
click at [271, 188] on span "Done" at bounding box center [277, 191] width 13 height 10
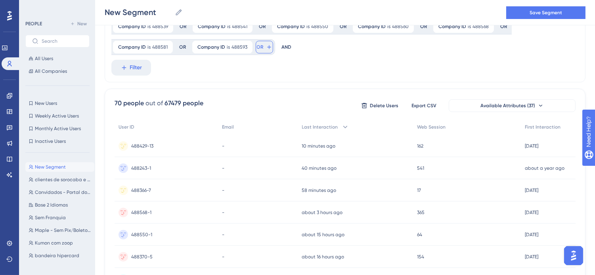
click at [257, 44] on span "OR" at bounding box center [260, 47] width 7 height 6
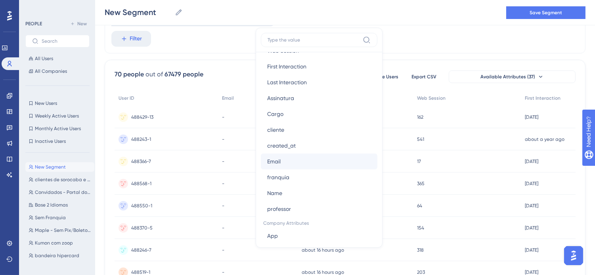
scroll to position [528, 0]
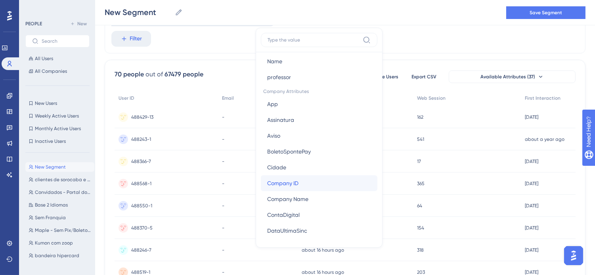
click at [261, 181] on button "Company ID Company ID" at bounding box center [319, 184] width 116 height 16
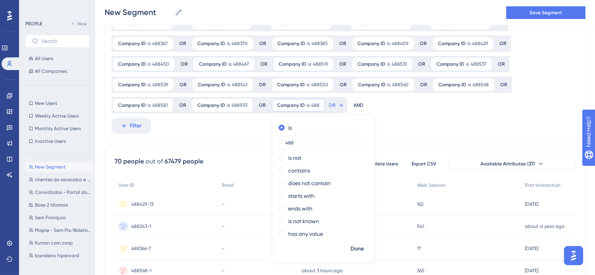
scroll to position [82, 0]
type input "488699"
click at [350, 250] on span "Done" at bounding box center [356, 251] width 13 height 10
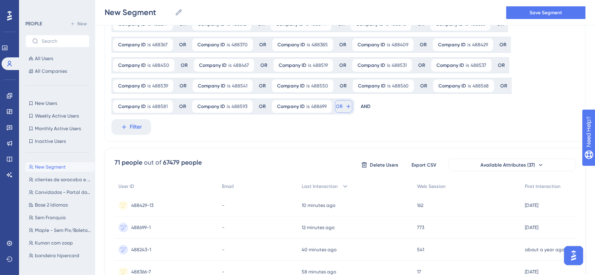
click at [335, 105] on button "OR" at bounding box center [343, 106] width 17 height 13
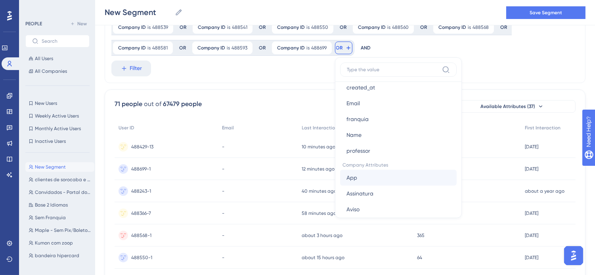
scroll to position [572, 0]
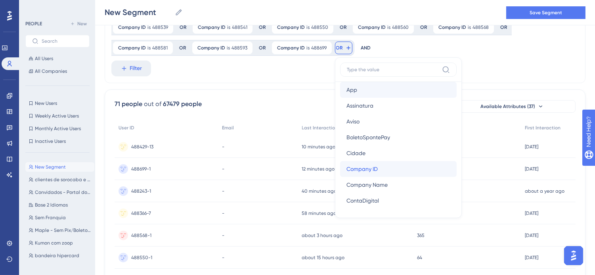
click at [340, 170] on button "Company ID Company ID" at bounding box center [398, 169] width 116 height 16
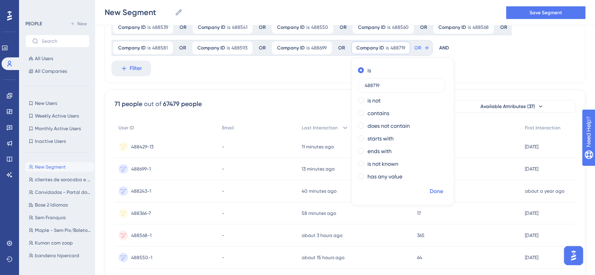
type input "488719"
click at [429, 192] on span "Done" at bounding box center [435, 192] width 13 height 10
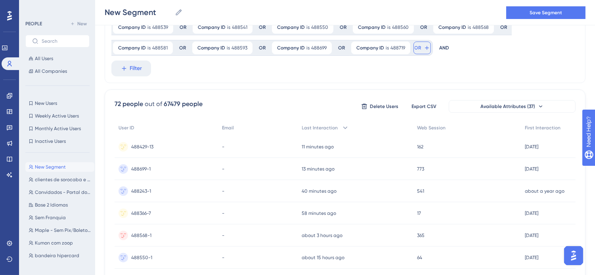
click at [425, 48] on icon at bounding box center [427, 48] width 4 height 4
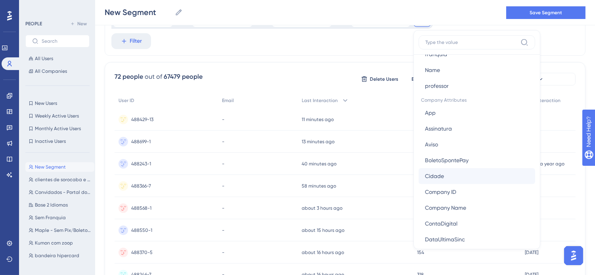
scroll to position [528, 0]
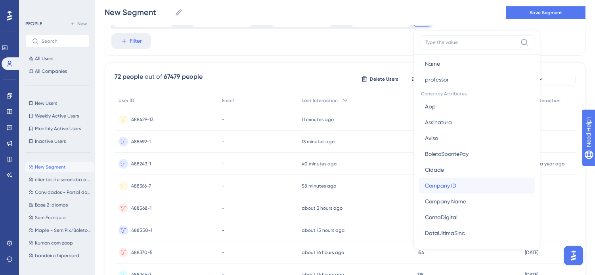
click at [418, 183] on button "Company ID Company ID" at bounding box center [476, 186] width 116 height 16
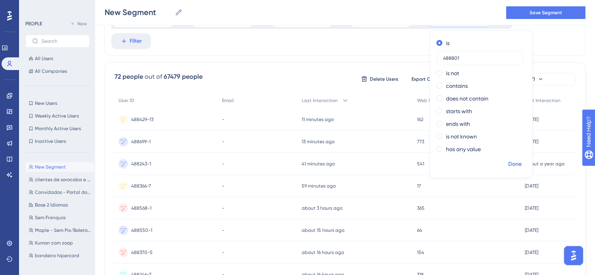
type input "488801"
click at [508, 166] on span "Done" at bounding box center [514, 165] width 13 height 10
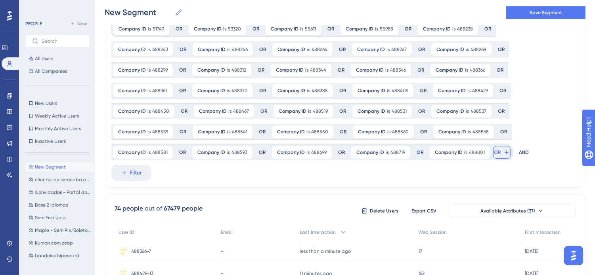
click at [493, 151] on button "OR" at bounding box center [501, 152] width 17 height 13
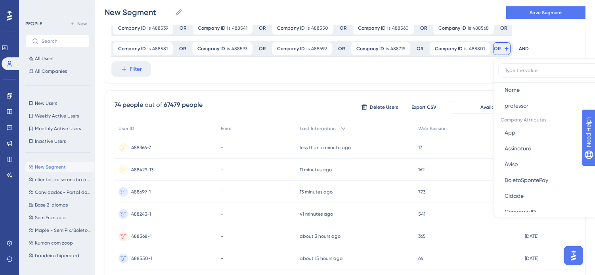
scroll to position [572, 0]
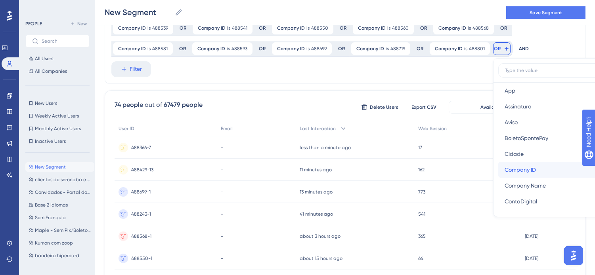
click at [498, 166] on button "Company ID Company ID" at bounding box center [556, 170] width 116 height 16
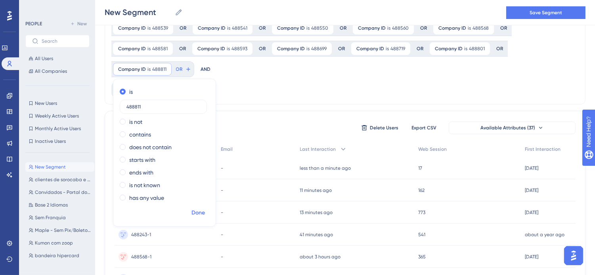
type input "488811"
click at [205, 208] on span "Done" at bounding box center [197, 213] width 13 height 10
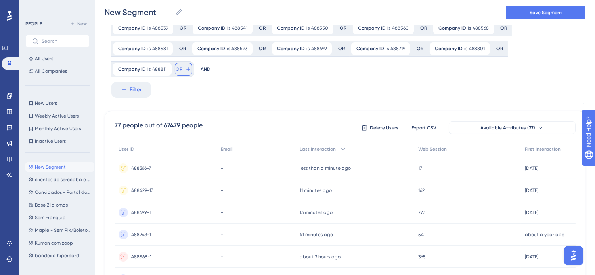
click at [192, 63] on button "OR" at bounding box center [183, 69] width 17 height 13
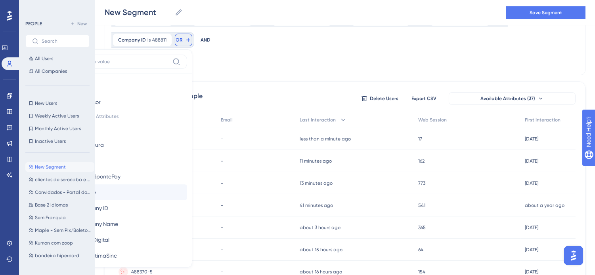
scroll to position [528, 0]
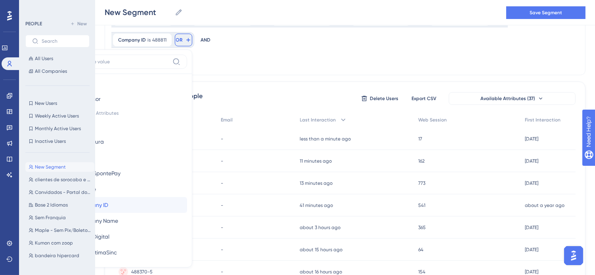
click at [187, 197] on button "Company ID Company ID" at bounding box center [129, 205] width 116 height 16
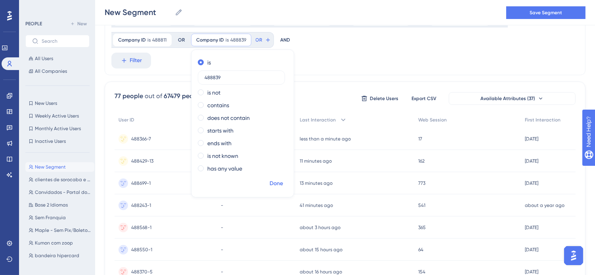
type input "488839"
click at [269, 183] on span "Done" at bounding box center [275, 184] width 13 height 10
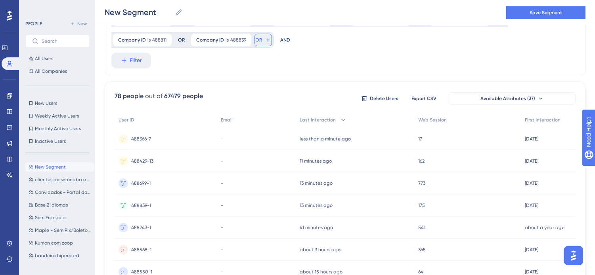
click at [265, 40] on icon at bounding box center [268, 40] width 6 height 6
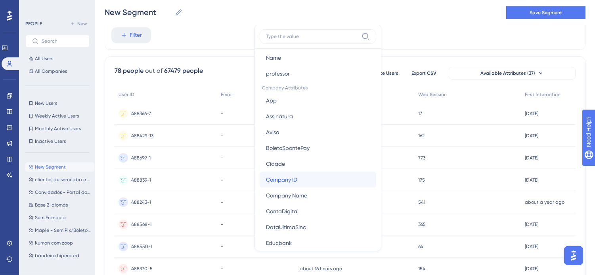
click at [259, 181] on button "Company ID Company ID" at bounding box center [317, 180] width 116 height 16
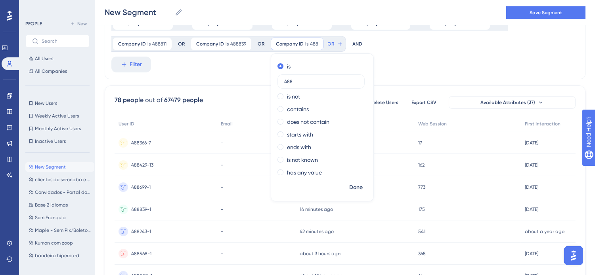
scroll to position [151, 0]
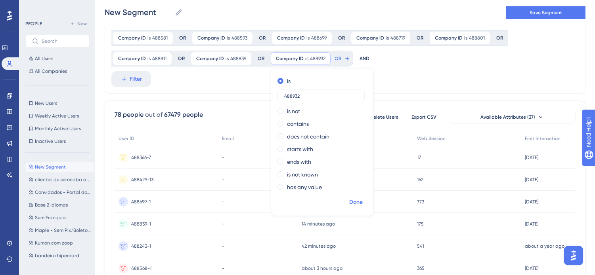
type input "488932"
click at [349, 200] on span "Done" at bounding box center [355, 203] width 13 height 10
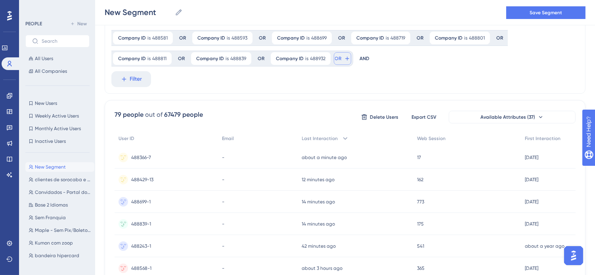
click at [335, 61] on span "OR" at bounding box center [338, 58] width 7 height 6
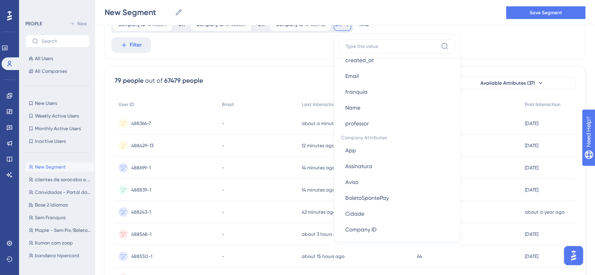
scroll to position [572, 0]
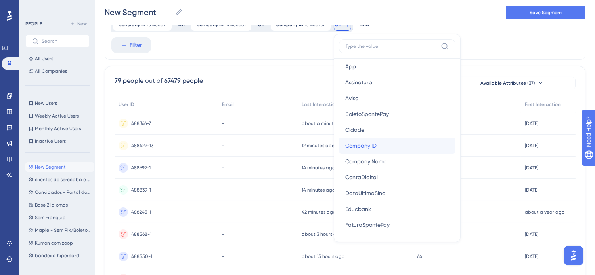
click at [339, 147] on button "Company ID Company ID" at bounding box center [397, 146] width 116 height 16
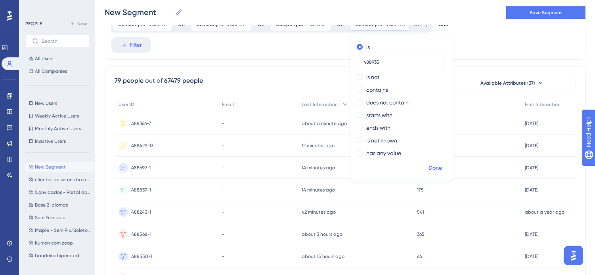
type input "488933"
click at [428, 166] on span "Done" at bounding box center [434, 169] width 13 height 10
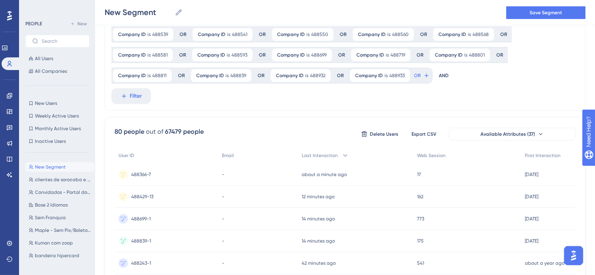
scroll to position [97, 0]
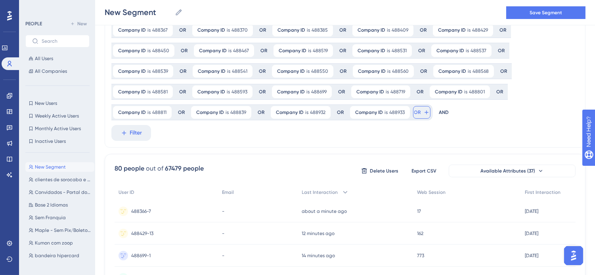
click at [414, 112] on span "OR" at bounding box center [417, 112] width 7 height 6
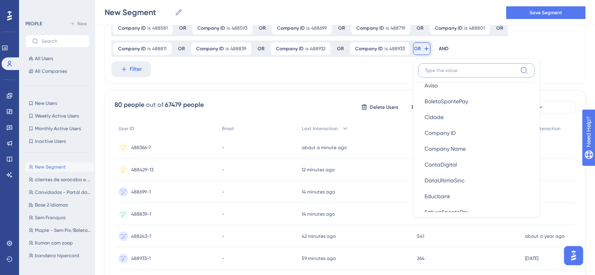
scroll to position [616, 0]
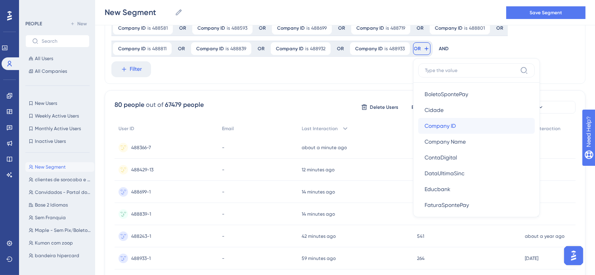
click at [418, 120] on button "Company ID Company ID" at bounding box center [476, 126] width 116 height 16
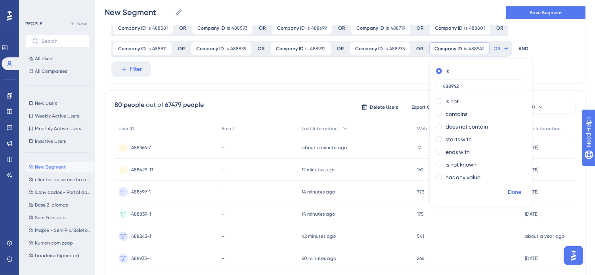
type input "488942"
click at [507, 193] on span "Done" at bounding box center [513, 193] width 13 height 10
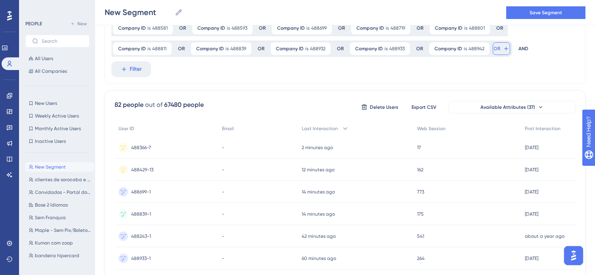
click at [503, 49] on icon at bounding box center [506, 49] width 6 height 6
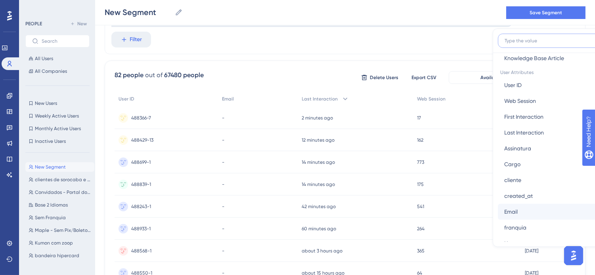
scroll to position [396, 0]
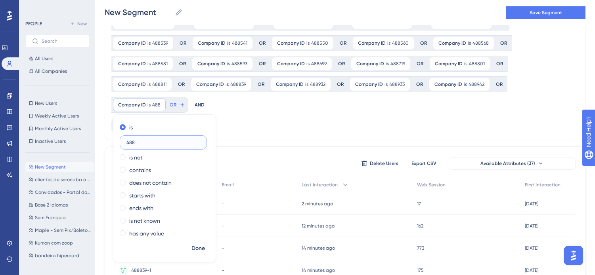
scroll to position [102, 0]
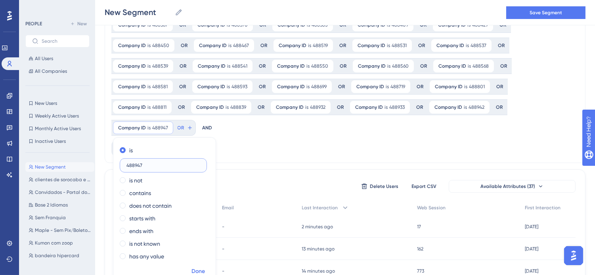
type input "488947"
click at [205, 267] on span "Done" at bounding box center [197, 272] width 13 height 10
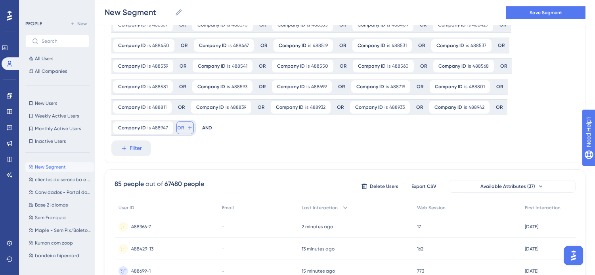
click at [194, 122] on button "OR" at bounding box center [184, 128] width 17 height 13
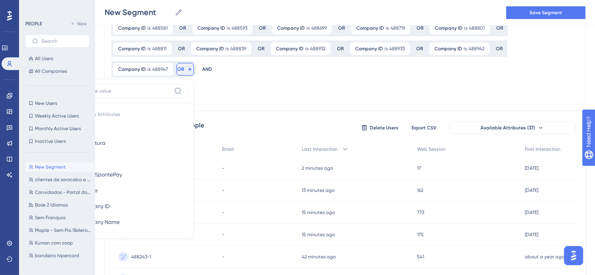
scroll to position [572, 0]
click at [189, 183] on button "Company ID Company ID" at bounding box center [130, 191] width 116 height 16
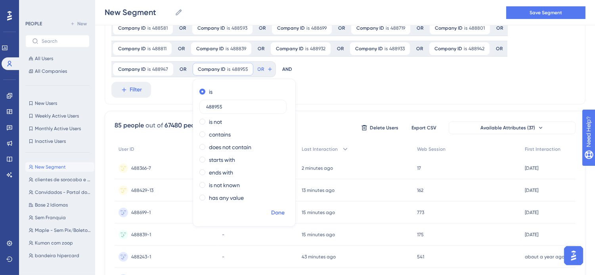
type input "488955"
click at [271, 210] on span "Done" at bounding box center [277, 213] width 13 height 10
click at [258, 69] on span "OR" at bounding box center [261, 69] width 7 height 6
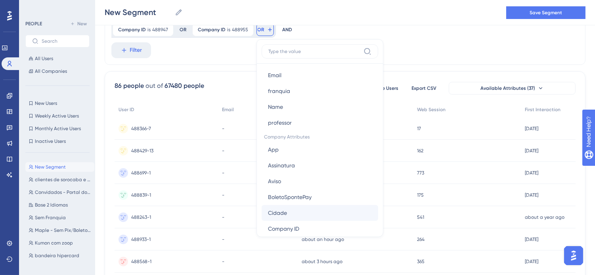
scroll to position [528, 0]
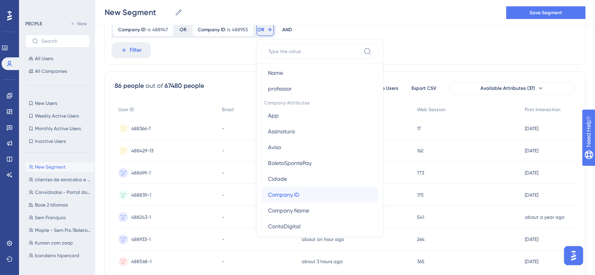
click at [261, 193] on button "Company ID Company ID" at bounding box center [319, 195] width 116 height 16
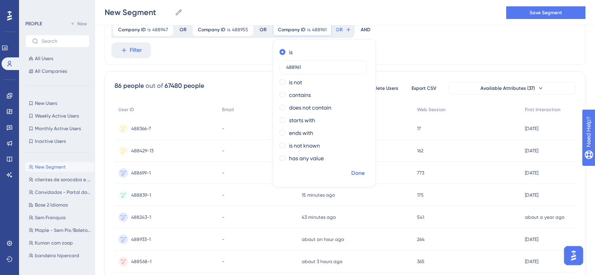
type input "488961"
click at [351, 173] on span "Done" at bounding box center [357, 174] width 13 height 10
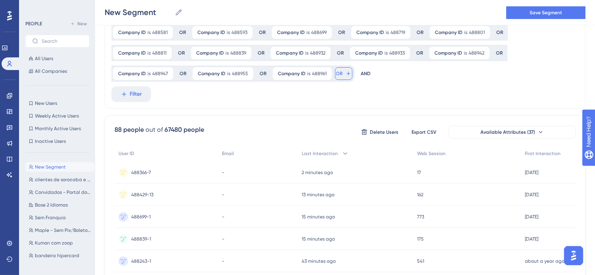
click at [336, 76] on span "OR" at bounding box center [339, 74] width 7 height 6
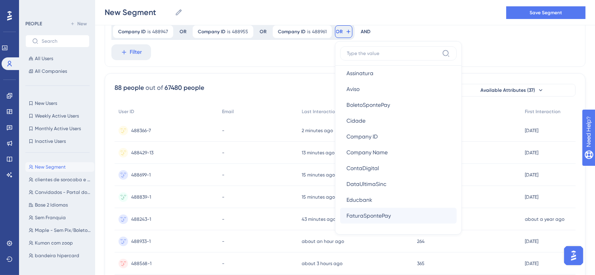
scroll to position [616, 0]
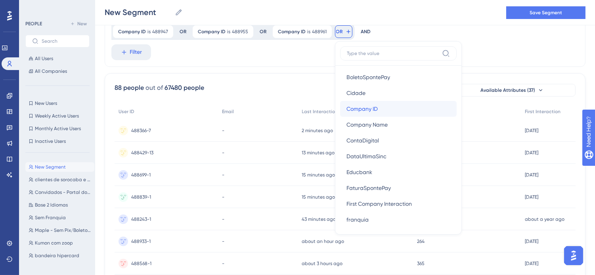
click at [346, 108] on span "Company ID" at bounding box center [361, 109] width 31 height 10
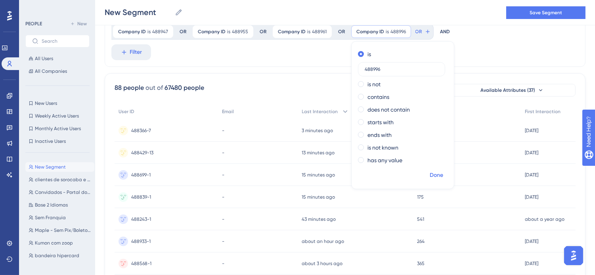
type input "488996"
click at [429, 175] on span "Done" at bounding box center [435, 176] width 13 height 10
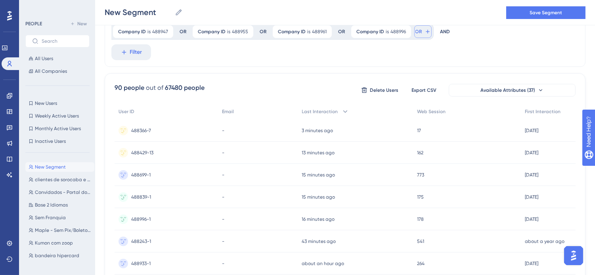
click at [414, 35] on button "OR" at bounding box center [422, 31] width 17 height 13
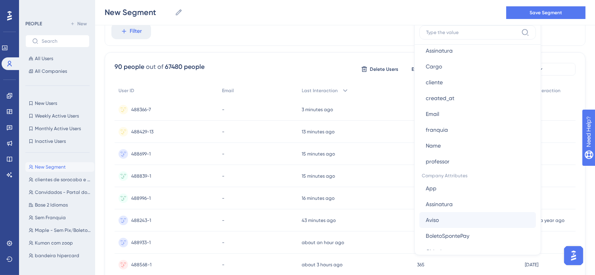
scroll to position [484, 0]
click at [419, 218] on button "Company ID Company ID" at bounding box center [477, 220] width 116 height 16
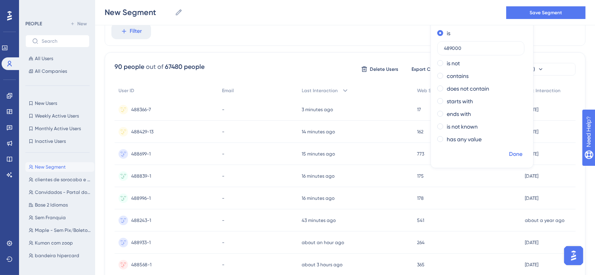
type input "489000"
click at [509, 154] on span "Done" at bounding box center [515, 155] width 13 height 10
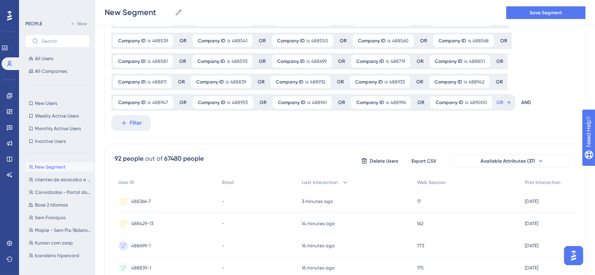
scroll to position [88, 0]
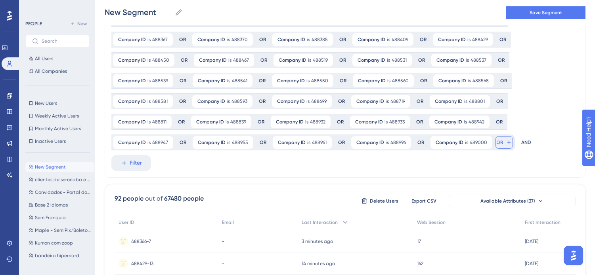
click at [495, 141] on button "OR" at bounding box center [503, 142] width 17 height 13
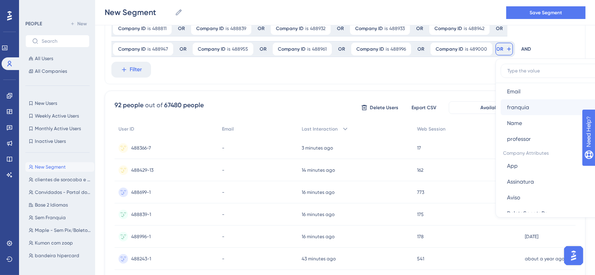
scroll to position [572, 0]
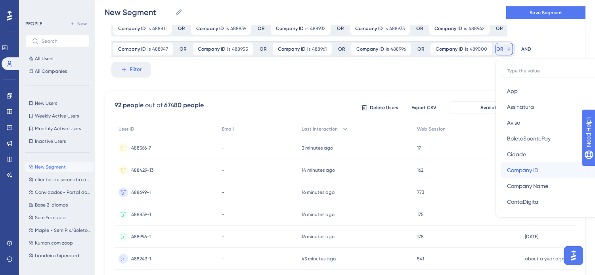
click at [507, 172] on span "Company ID" at bounding box center [522, 171] width 31 height 10
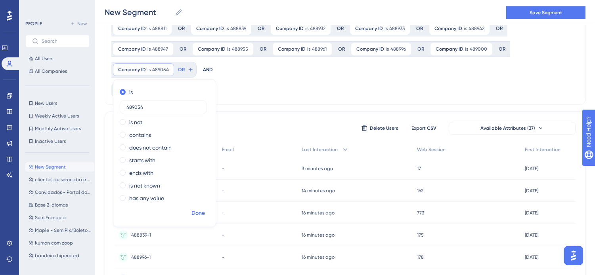
type input "489054"
click at [205, 209] on span "Done" at bounding box center [197, 214] width 13 height 10
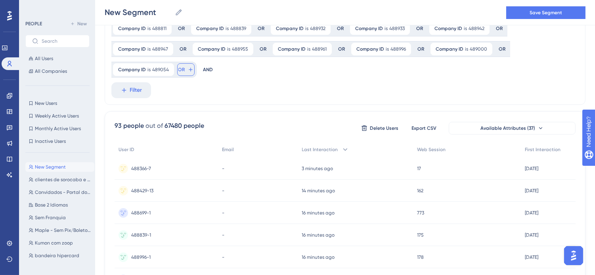
click at [195, 63] on button "OR" at bounding box center [185, 69] width 17 height 13
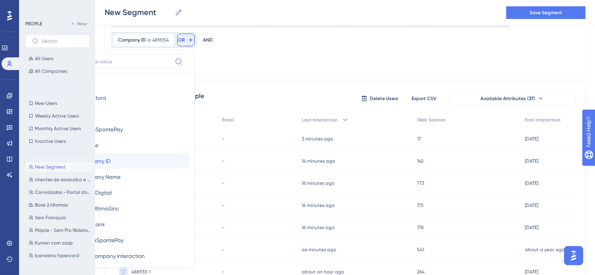
click at [189, 153] on button "Company ID Company ID" at bounding box center [131, 161] width 116 height 16
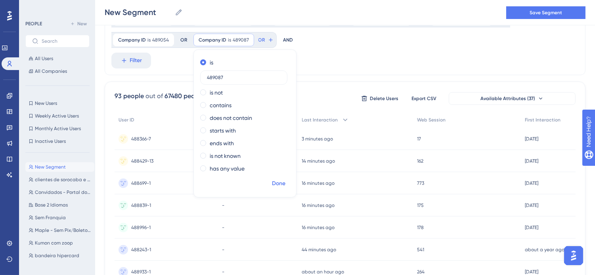
type input "489087"
click at [272, 183] on span "Done" at bounding box center [278, 184] width 13 height 10
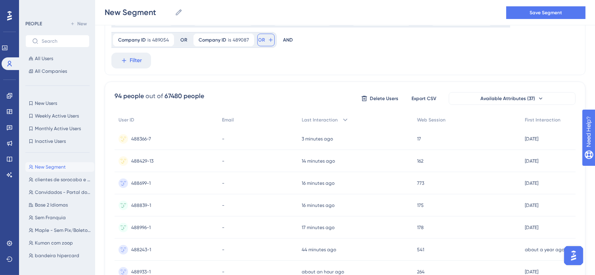
click at [267, 40] on icon at bounding box center [270, 40] width 6 height 6
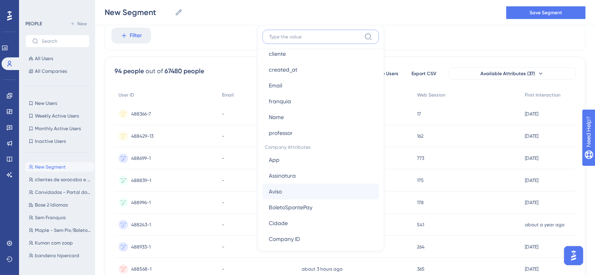
scroll to position [484, 0]
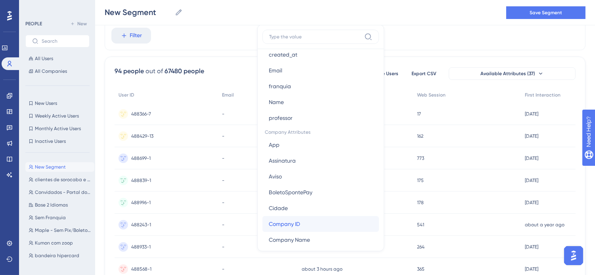
click at [262, 218] on button "Company ID Company ID" at bounding box center [320, 224] width 116 height 16
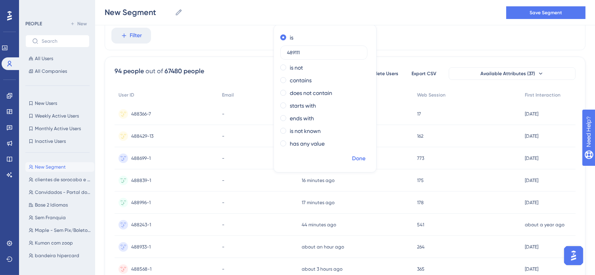
type input "489111"
click at [352, 156] on span "Done" at bounding box center [358, 159] width 13 height 10
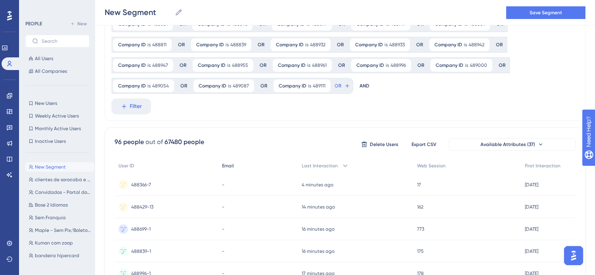
scroll to position [148, 0]
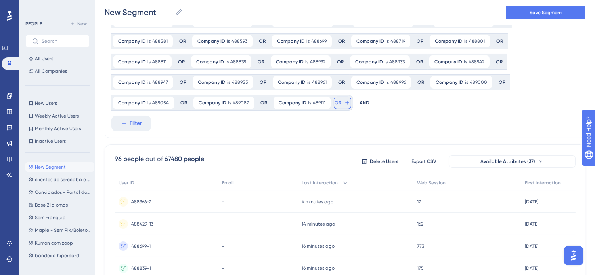
click at [334, 101] on button "OR" at bounding box center [342, 103] width 17 height 13
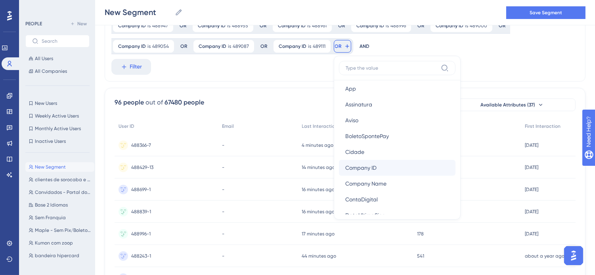
scroll to position [572, 0]
click at [339, 169] on button "Company ID Company ID" at bounding box center [397, 168] width 116 height 16
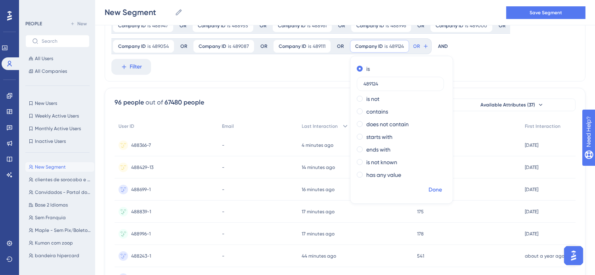
type input "489124"
click at [428, 189] on span "Done" at bounding box center [434, 190] width 13 height 10
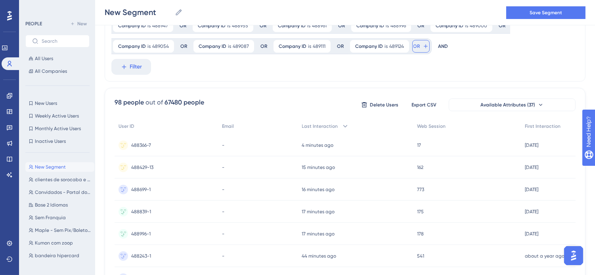
click at [412, 46] on button "OR" at bounding box center [420, 46] width 17 height 13
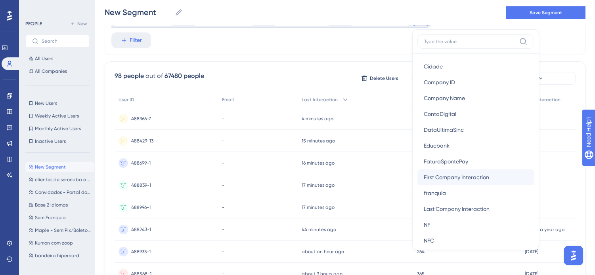
scroll to position [616, 0]
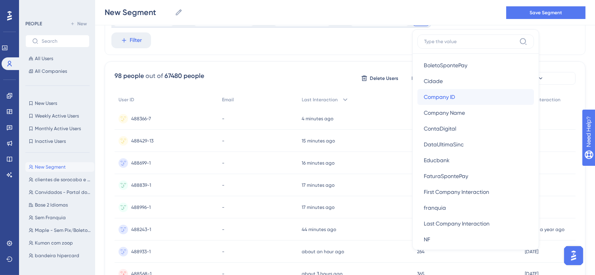
click at [424, 95] on span "Company ID" at bounding box center [439, 97] width 31 height 10
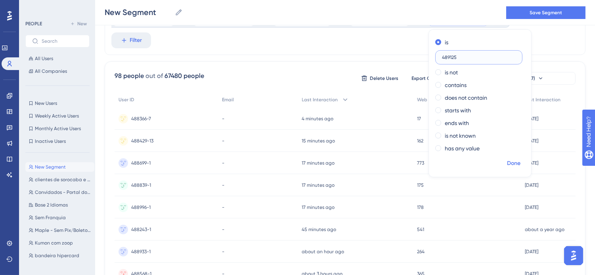
type input "489125"
click at [507, 159] on span "Done" at bounding box center [513, 164] width 13 height 10
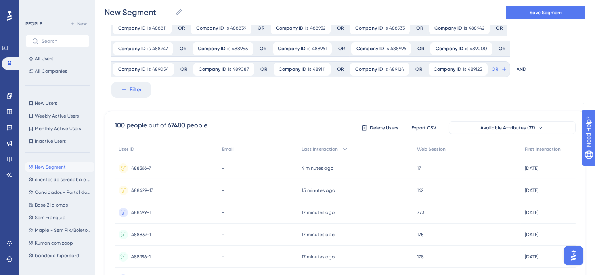
scroll to position [143, 0]
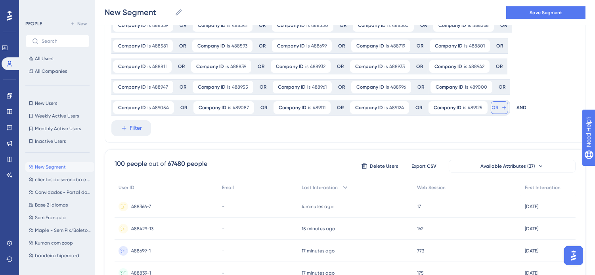
click at [501, 105] on icon at bounding box center [504, 108] width 6 height 6
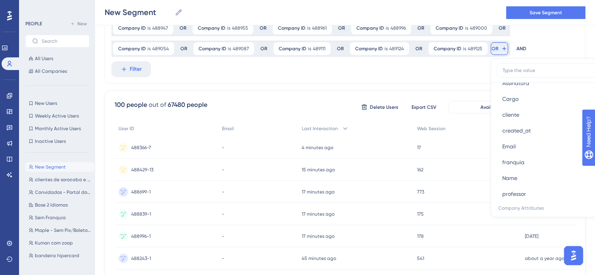
scroll to position [616, 0]
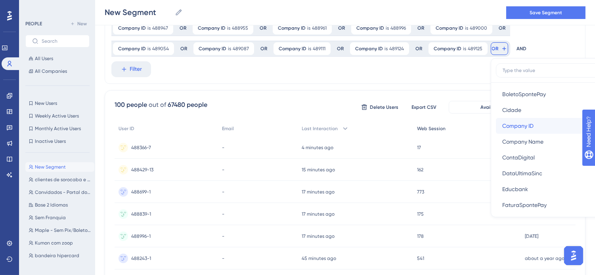
click at [496, 124] on button "Company ID Company ID" at bounding box center [554, 126] width 116 height 16
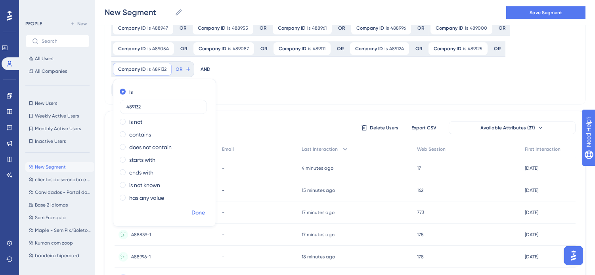
type input "489132"
click at [205, 208] on span "Done" at bounding box center [197, 213] width 13 height 10
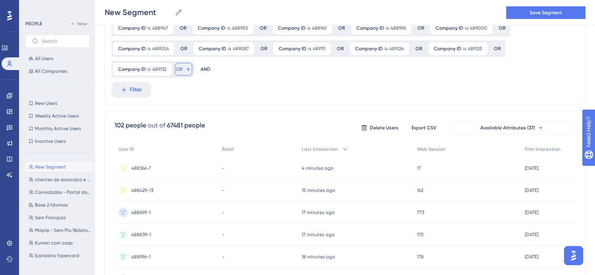
click at [192, 63] on button "OR" at bounding box center [183, 69] width 17 height 13
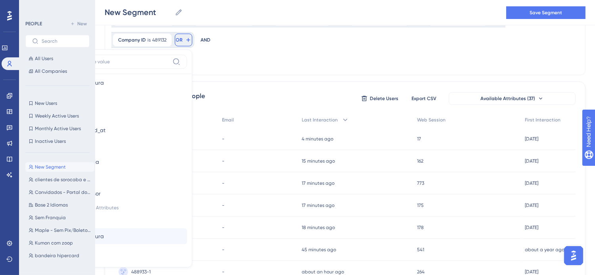
scroll to position [484, 0]
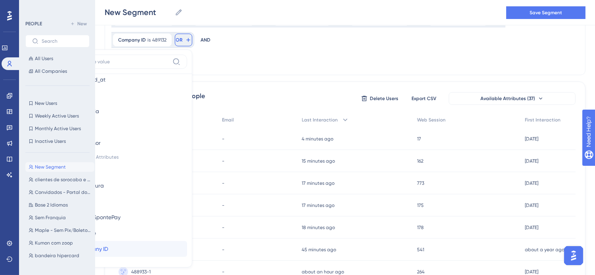
click at [187, 241] on button "Company ID Company ID" at bounding box center [129, 249] width 116 height 16
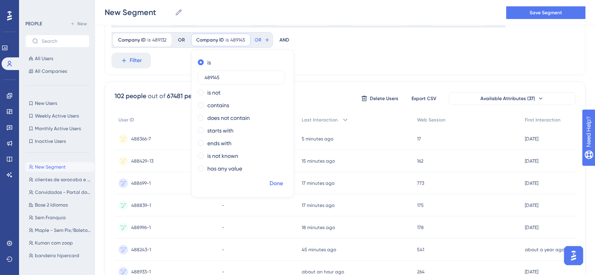
type input "489145"
click at [269, 182] on span "Done" at bounding box center [275, 184] width 13 height 10
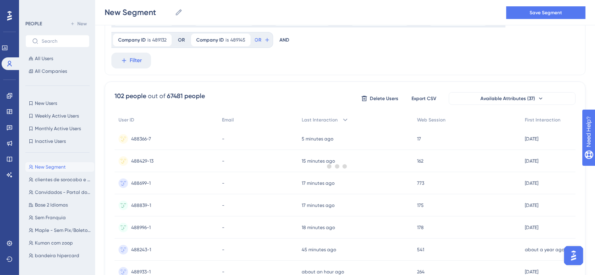
scroll to position [187, 0]
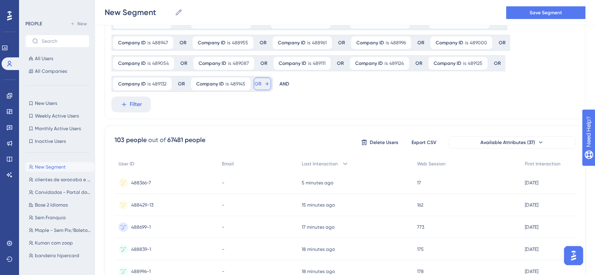
click at [265, 84] on icon at bounding box center [267, 84] width 4 height 4
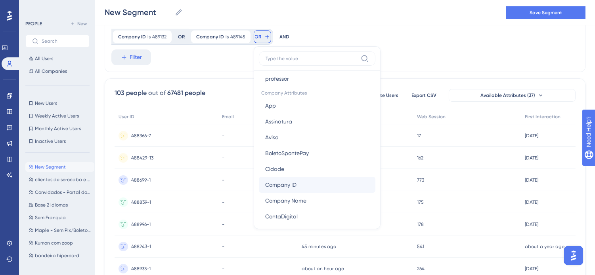
scroll to position [572, 0]
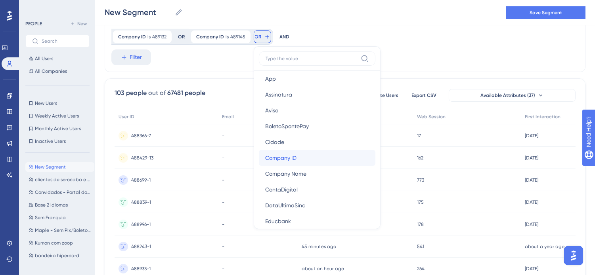
click at [259, 155] on button "Company ID Company ID" at bounding box center [317, 158] width 116 height 16
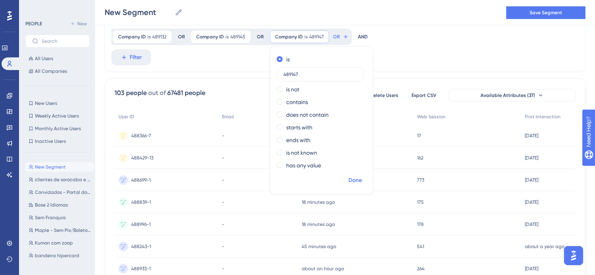
type input "489147"
click at [348, 177] on span "Done" at bounding box center [354, 181] width 13 height 10
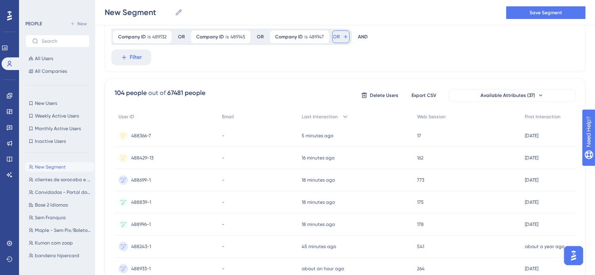
click at [342, 36] on icon at bounding box center [345, 37] width 6 height 6
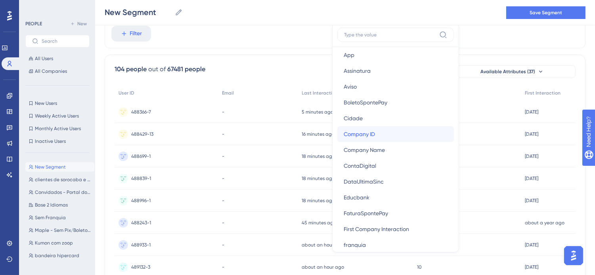
click at [337, 131] on button "Company ID Company ID" at bounding box center [395, 134] width 116 height 16
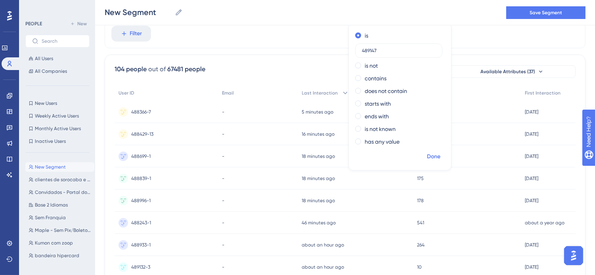
type input "489147"
click at [427, 155] on span "Done" at bounding box center [433, 157] width 13 height 10
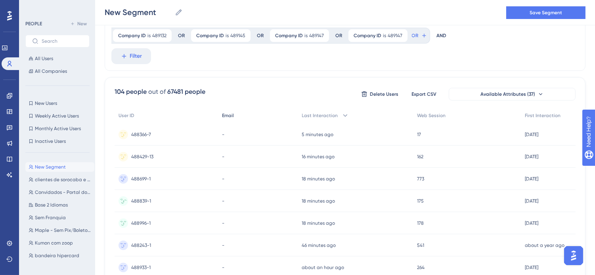
scroll to position [214, 0]
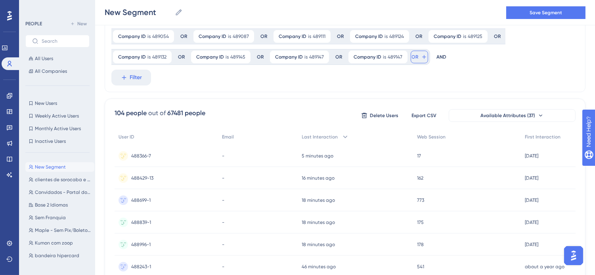
click at [410, 61] on button "OR" at bounding box center [418, 57] width 17 height 13
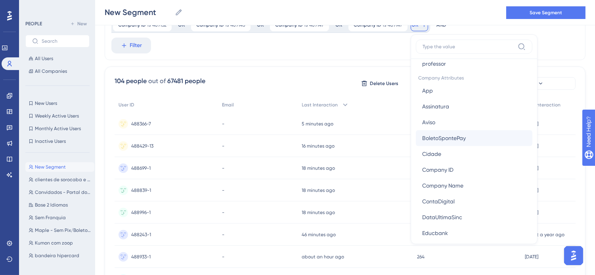
scroll to position [572, 0]
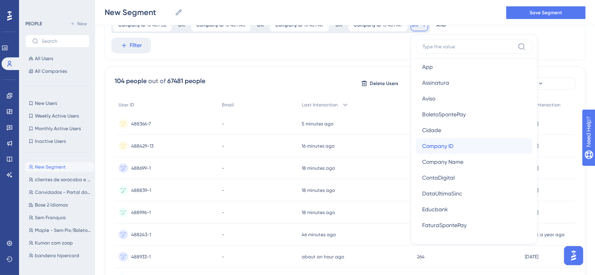
click at [416, 147] on button "Company ID Company ID" at bounding box center [474, 146] width 116 height 16
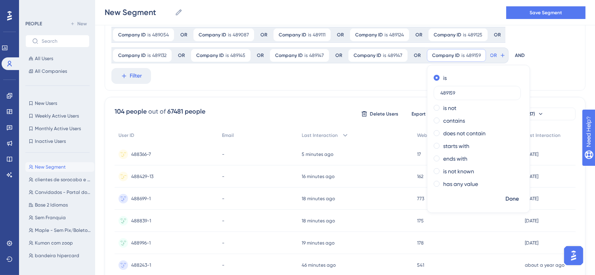
scroll to position [202, 0]
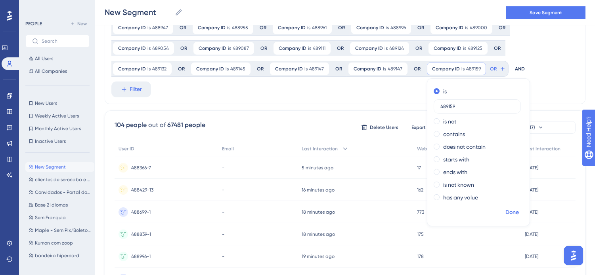
type input "489159"
click at [505, 212] on span "Done" at bounding box center [511, 213] width 13 height 10
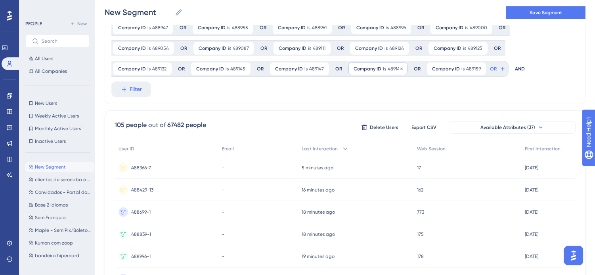
click at [387, 66] on span "489147" at bounding box center [394, 69] width 15 height 6
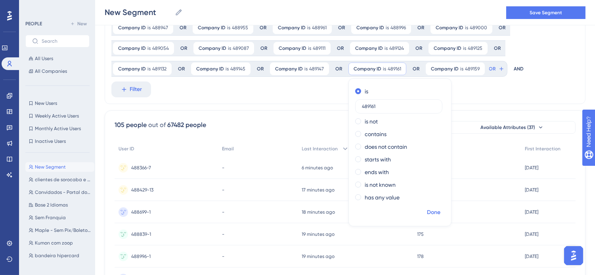
type input "489161"
click at [427, 212] on span "Done" at bounding box center [433, 213] width 13 height 10
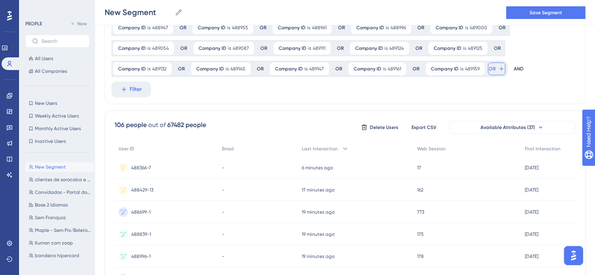
click at [499, 67] on icon at bounding box center [501, 69] width 4 height 4
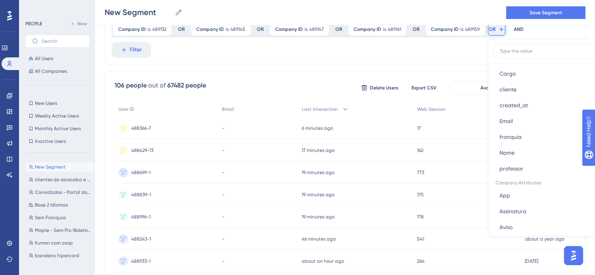
scroll to position [484, 0]
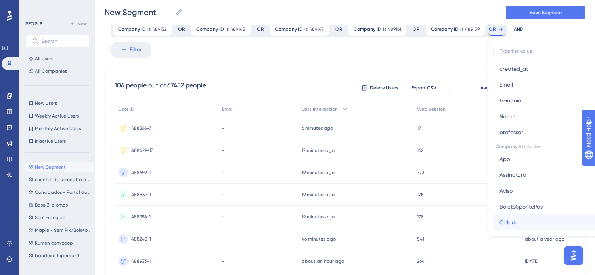
click at [493, 215] on button "[GEOGRAPHIC_DATA]" at bounding box center [551, 223] width 116 height 16
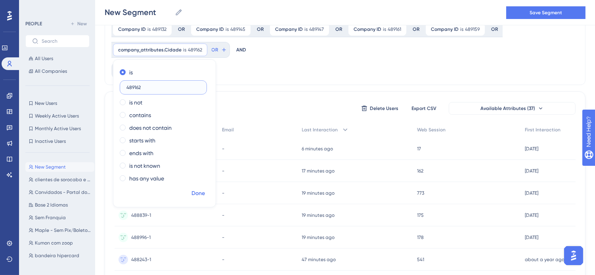
type input "489162"
click at [205, 189] on span "Done" at bounding box center [197, 194] width 13 height 10
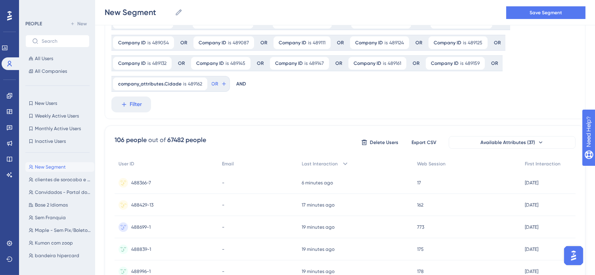
scroll to position [198, 0]
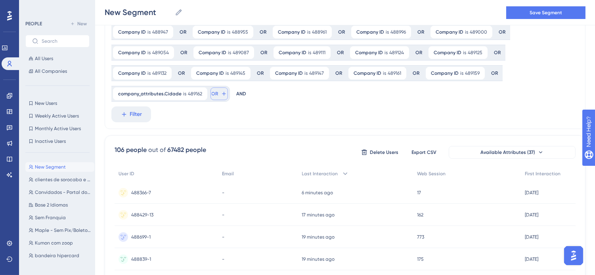
click at [218, 91] on span "OR" at bounding box center [215, 94] width 7 height 6
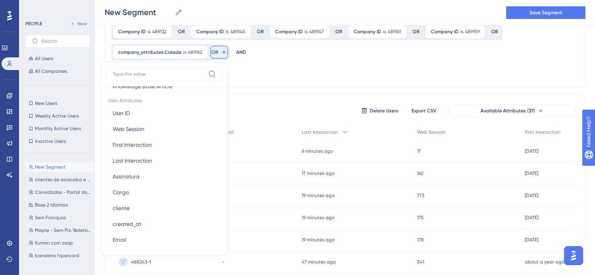
scroll to position [572, 0]
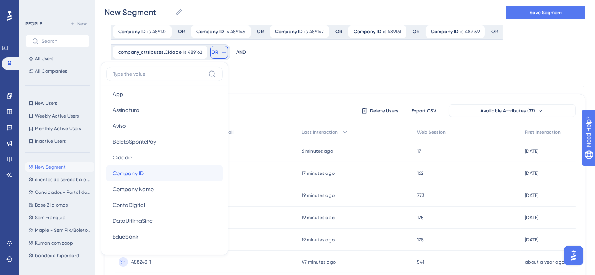
click at [223, 166] on button "Company ID Company ID" at bounding box center [164, 174] width 116 height 16
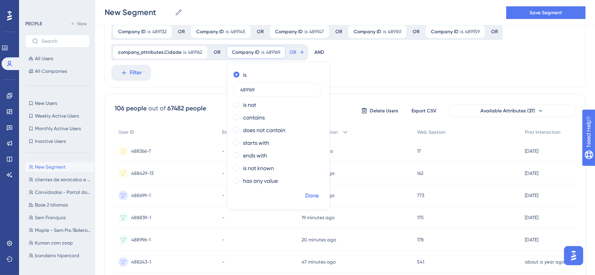
type input "489169"
click at [305, 196] on span "Done" at bounding box center [311, 196] width 13 height 10
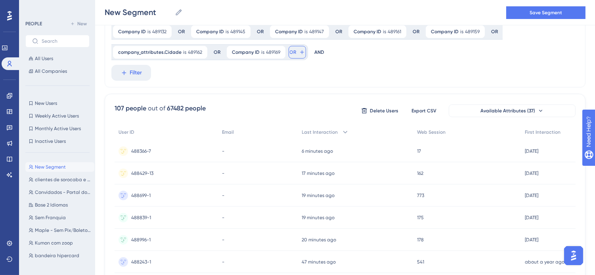
click at [288, 52] on button "OR" at bounding box center [296, 52] width 17 height 13
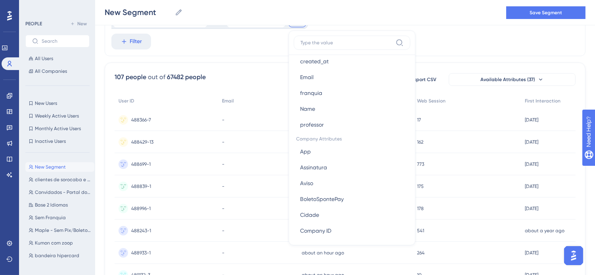
scroll to position [484, 0]
click at [294, 226] on button "Company ID Company ID" at bounding box center [352, 230] width 116 height 16
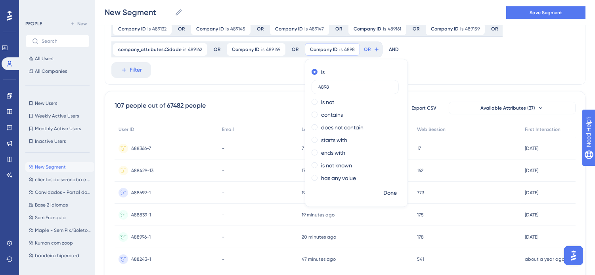
scroll to position [227, 0]
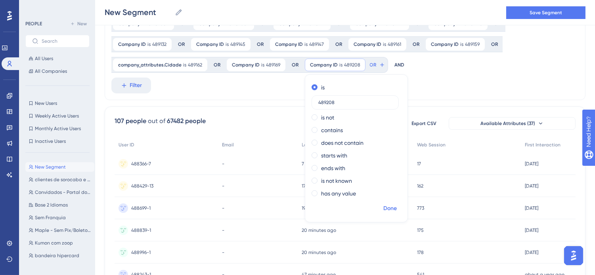
type input "489208"
click at [383, 205] on span "Done" at bounding box center [389, 209] width 13 height 10
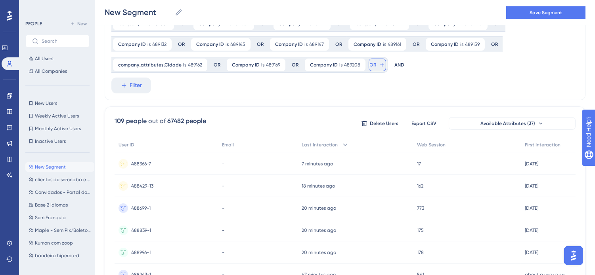
click at [370, 62] on span "OR" at bounding box center [373, 65] width 7 height 6
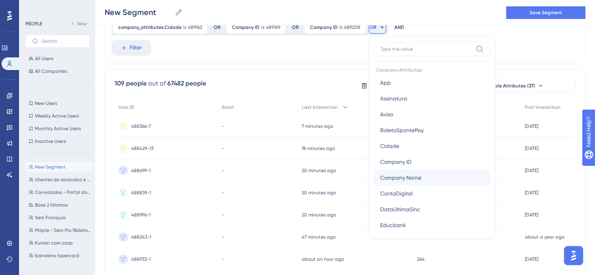
scroll to position [572, 0]
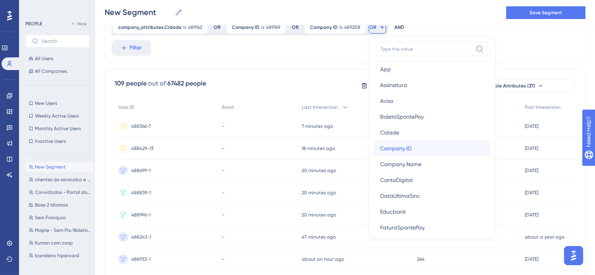
click at [374, 144] on button "Company ID Company ID" at bounding box center [432, 149] width 116 height 16
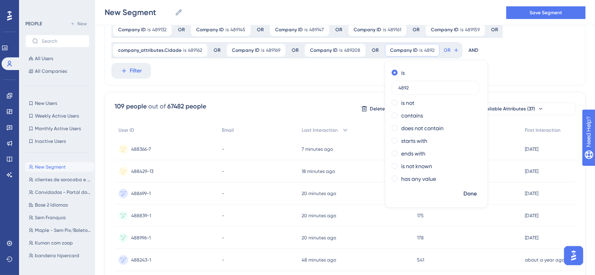
scroll to position [221, 0]
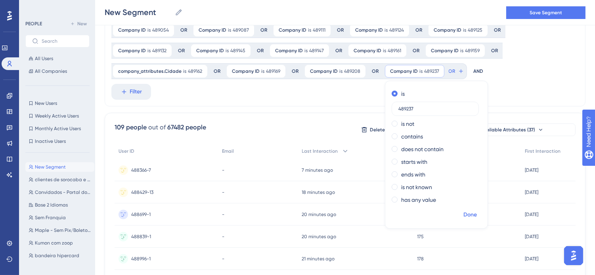
type input "489237"
click at [463, 212] on span "Done" at bounding box center [469, 215] width 13 height 10
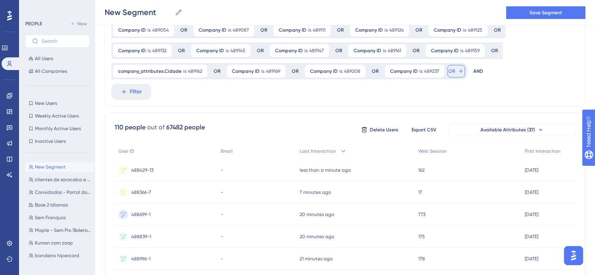
click at [447, 70] on button "OR" at bounding box center [455, 71] width 17 height 13
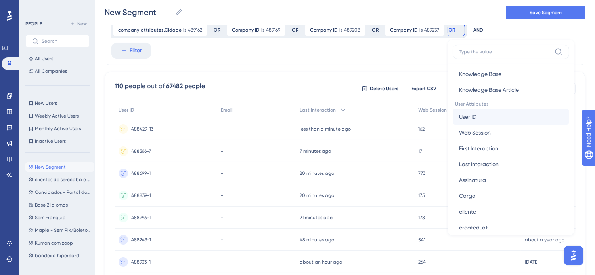
scroll to position [352, 0]
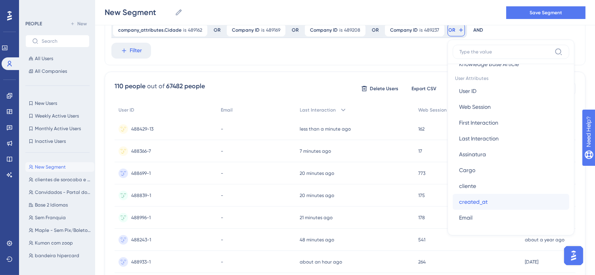
click at [452, 194] on button "created_at created_at" at bounding box center [510, 202] width 116 height 16
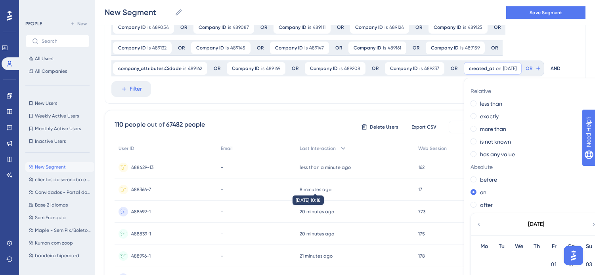
scroll to position [218, 0]
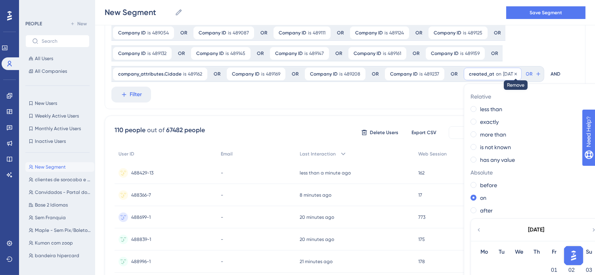
click at [513, 73] on icon at bounding box center [515, 74] width 5 height 5
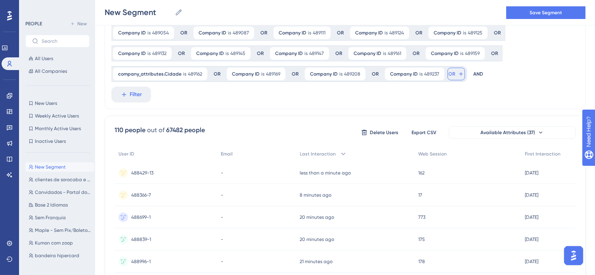
click at [458, 75] on icon at bounding box center [461, 74] width 6 height 6
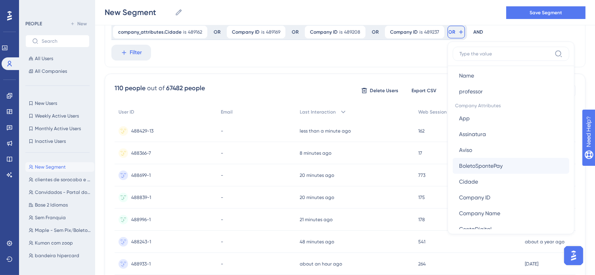
scroll to position [528, 0]
click at [452, 197] on button "Company ID Company ID" at bounding box center [510, 197] width 116 height 16
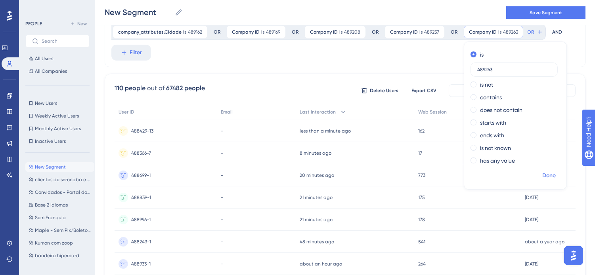
type input "489263"
click at [542, 175] on span "Done" at bounding box center [548, 176] width 13 height 10
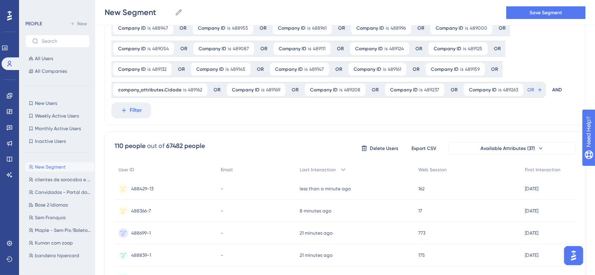
scroll to position [172, 0]
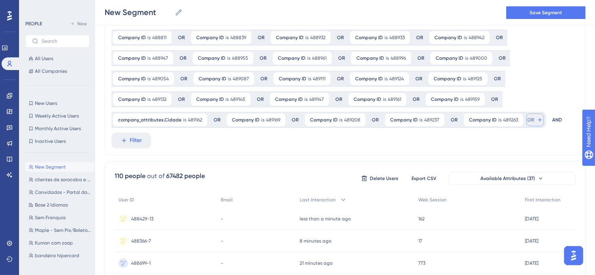
click at [527, 118] on span "OR" at bounding box center [530, 120] width 7 height 6
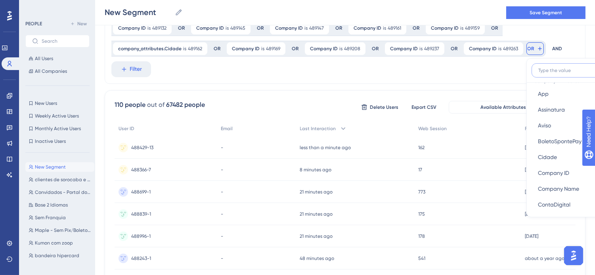
scroll to position [616, 0]
click at [531, 126] on button "Company ID Company ID" at bounding box center [589, 126] width 116 height 16
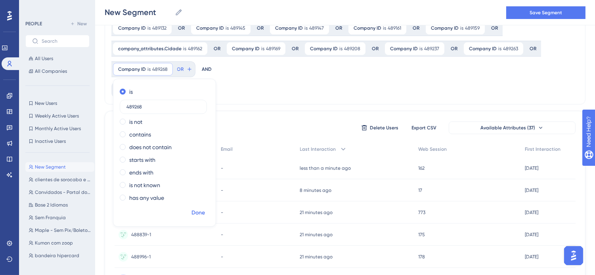
type input "489268"
click at [205, 208] on span "Done" at bounding box center [197, 213] width 13 height 10
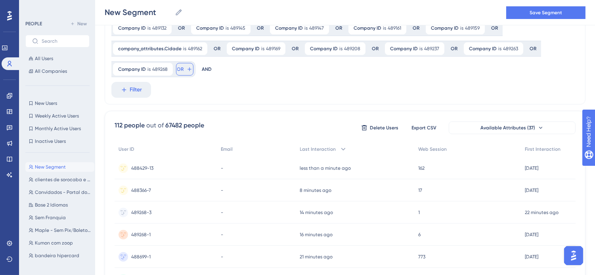
click at [184, 66] on span "OR" at bounding box center [180, 69] width 7 height 6
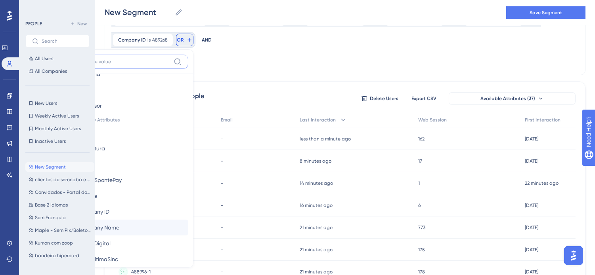
scroll to position [572, 0]
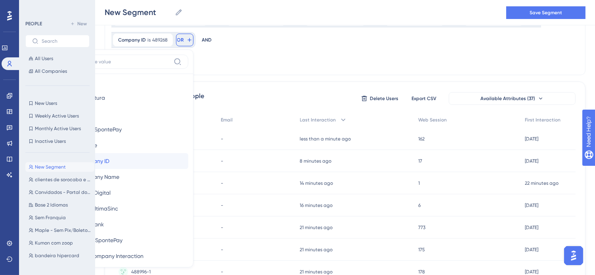
click at [188, 153] on button "Company ID Company ID" at bounding box center [130, 161] width 116 height 16
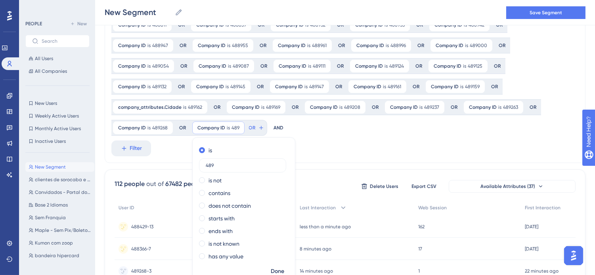
scroll to position [204, 0]
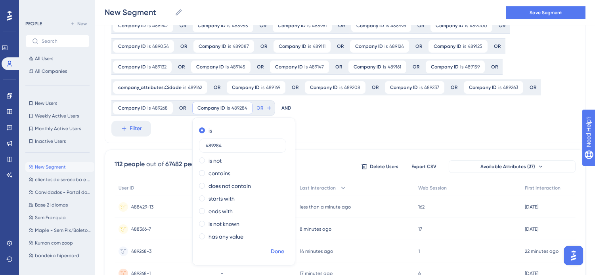
type input "489284"
click at [271, 254] on span "Done" at bounding box center [277, 252] width 13 height 10
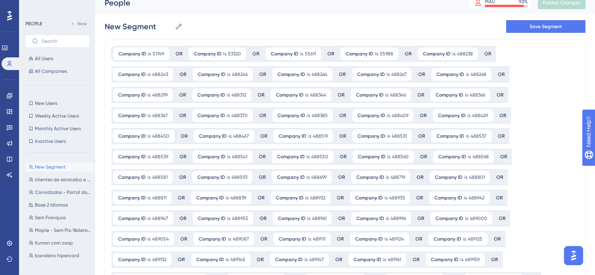
scroll to position [0, 0]
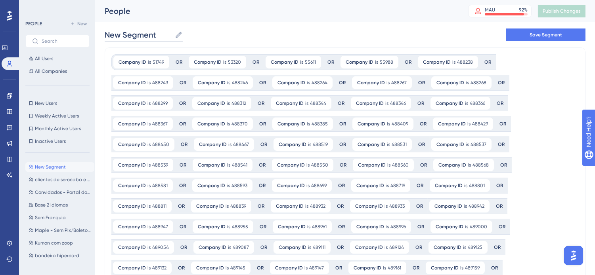
click at [134, 31] on input "New Segment" at bounding box center [138, 34] width 67 height 11
type input "segmento kumon"
click at [564, 32] on button "Save Segment" at bounding box center [545, 35] width 79 height 13
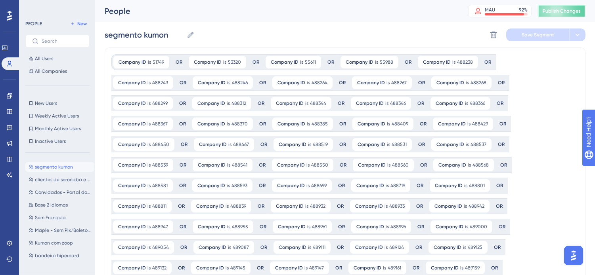
click at [563, 10] on span "Publish Changes" at bounding box center [561, 11] width 38 height 6
drag, startPoint x: 9, startPoint y: 97, endPoint x: 326, endPoint y: 97, distance: 317.7
click at [9, 97] on icon at bounding box center [9, 96] width 6 height 6
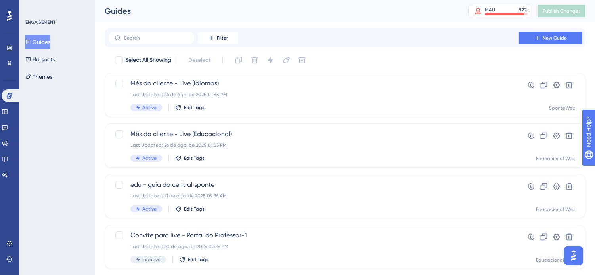
click at [422, 33] on div "Filter New Guide" at bounding box center [345, 38] width 474 height 13
click at [178, 35] on input "text" at bounding box center [156, 38] width 64 height 6
click at [0, 0] on div "Performance Users Engagement Widgets Feedback Product Updates Knowledge Base AI…" at bounding box center [0, 0] width 0 height 0
